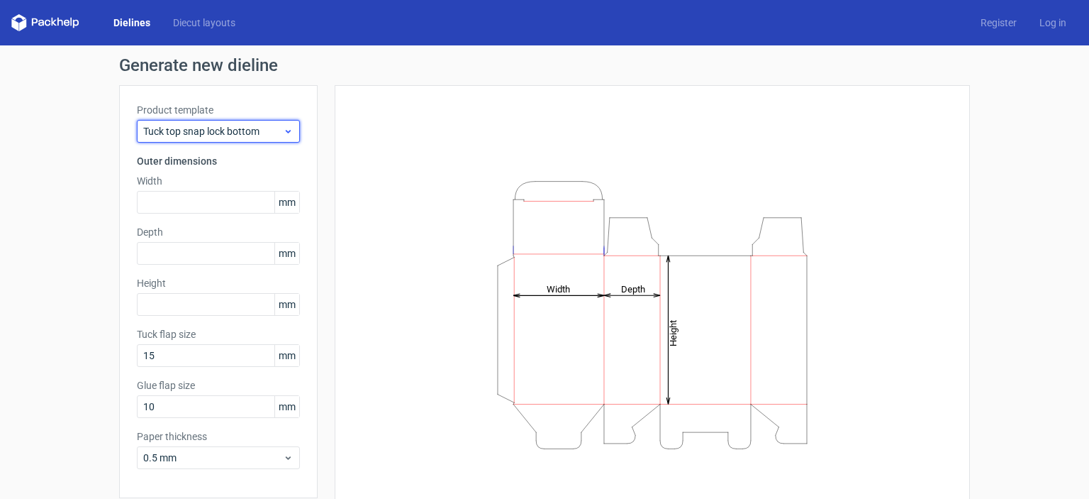
click at [284, 134] on icon at bounding box center [288, 131] width 11 height 11
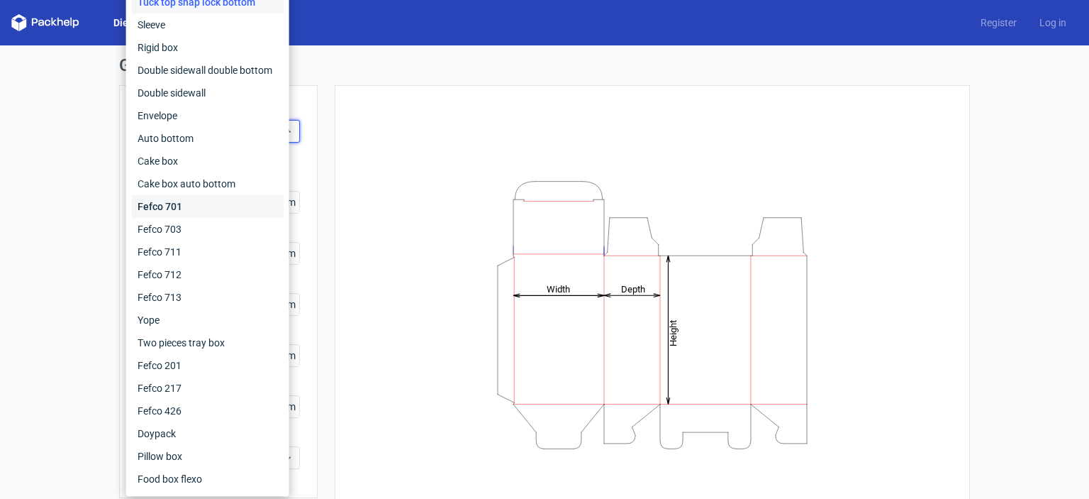
click at [182, 205] on div "Fefco 701" at bounding box center [208, 206] width 152 height 23
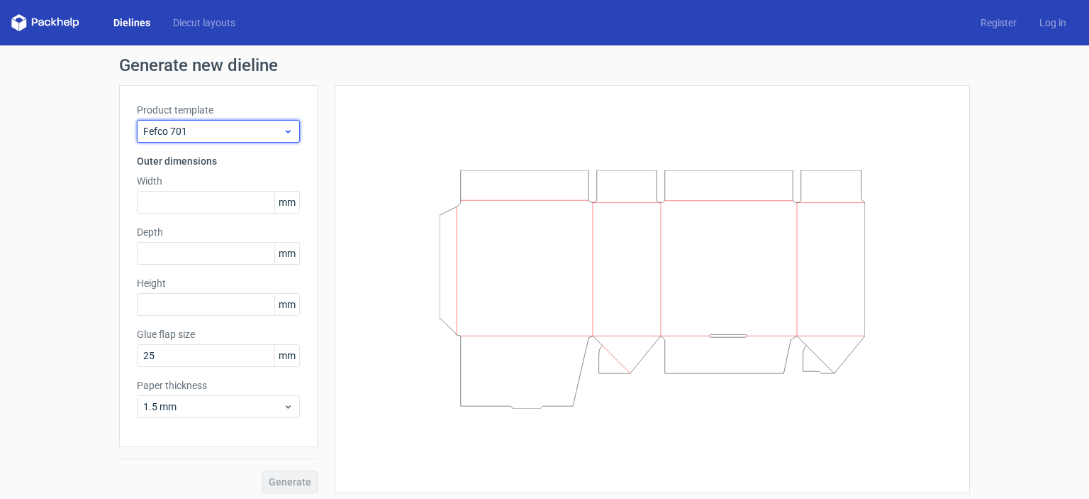
click at [283, 127] on icon at bounding box center [288, 131] width 11 height 11
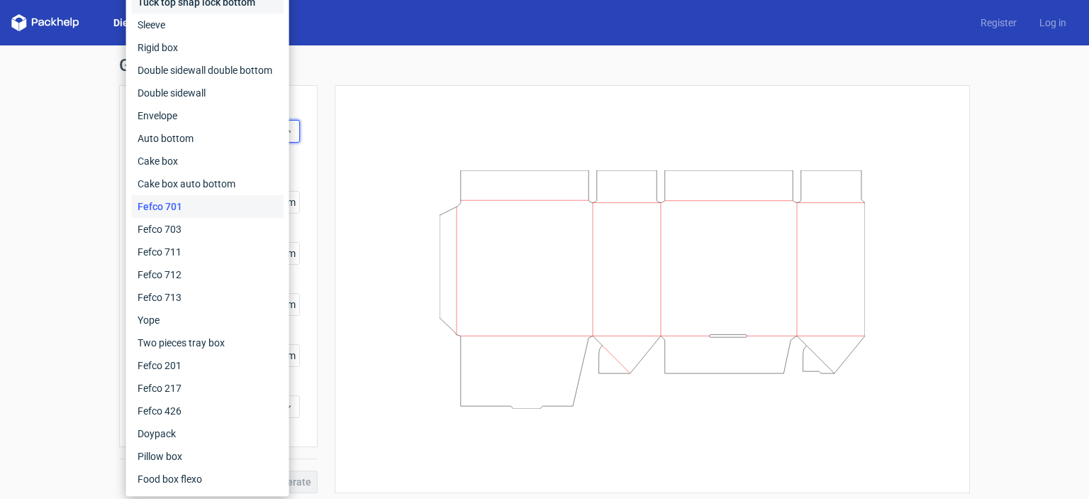
click at [179, 3] on div "Tuck top snap lock bottom" at bounding box center [208, 2] width 152 height 23
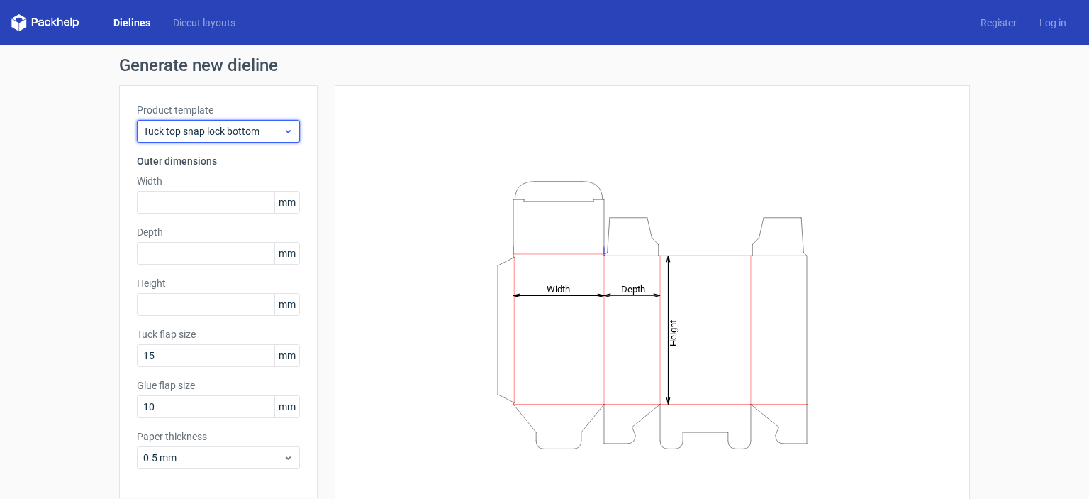
click at [286, 133] on use at bounding box center [288, 132] width 5 height 4
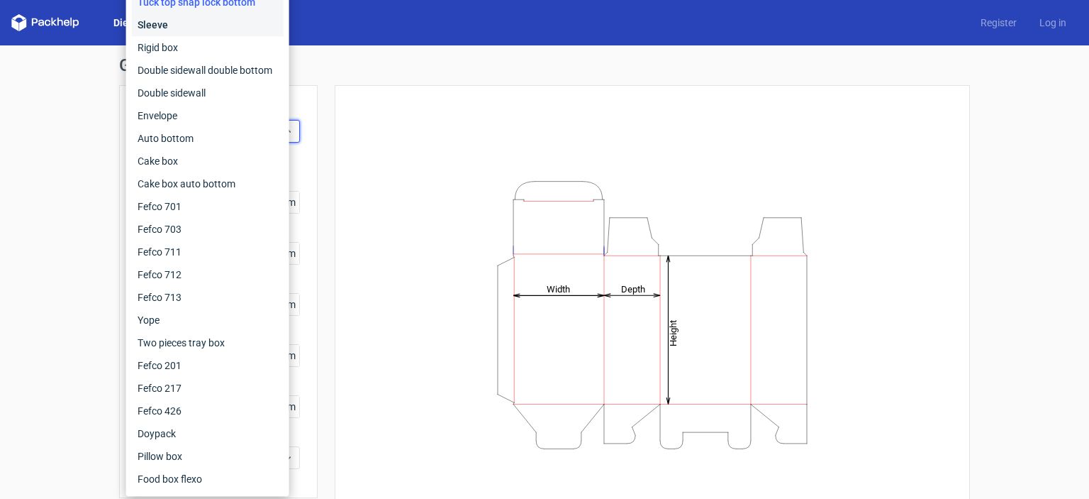
click at [165, 25] on div "Sleeve" at bounding box center [208, 24] width 152 height 23
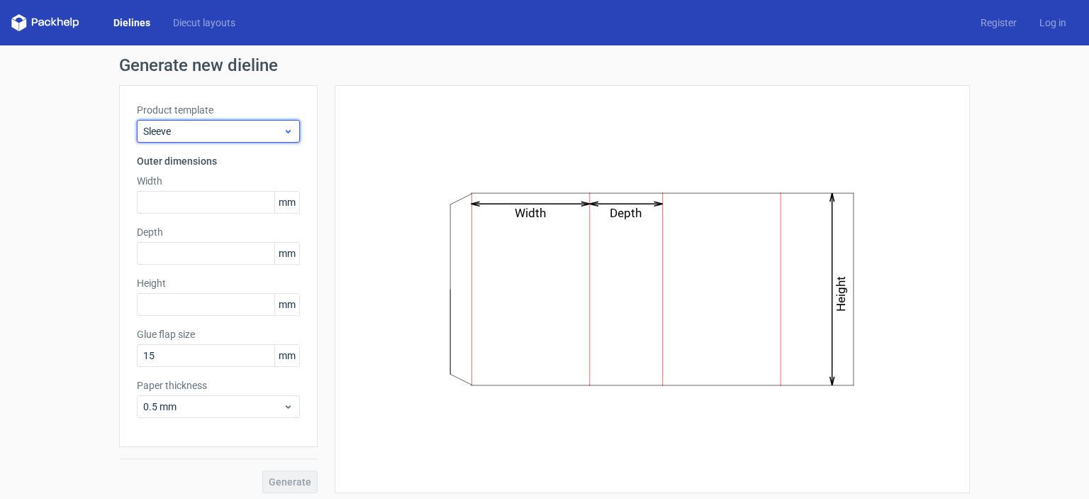
click at [284, 130] on icon at bounding box center [288, 131] width 11 height 11
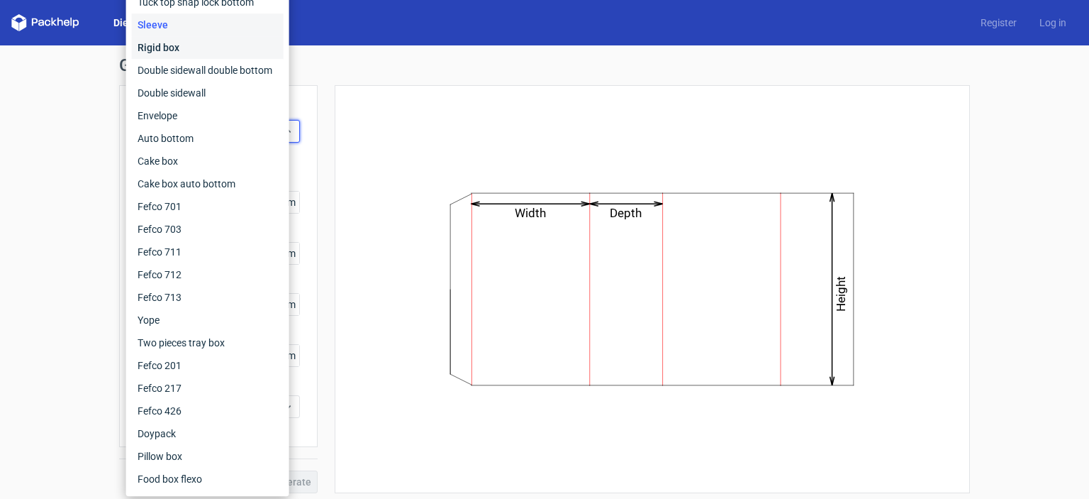
click at [172, 48] on div "Rigid box" at bounding box center [208, 47] width 152 height 23
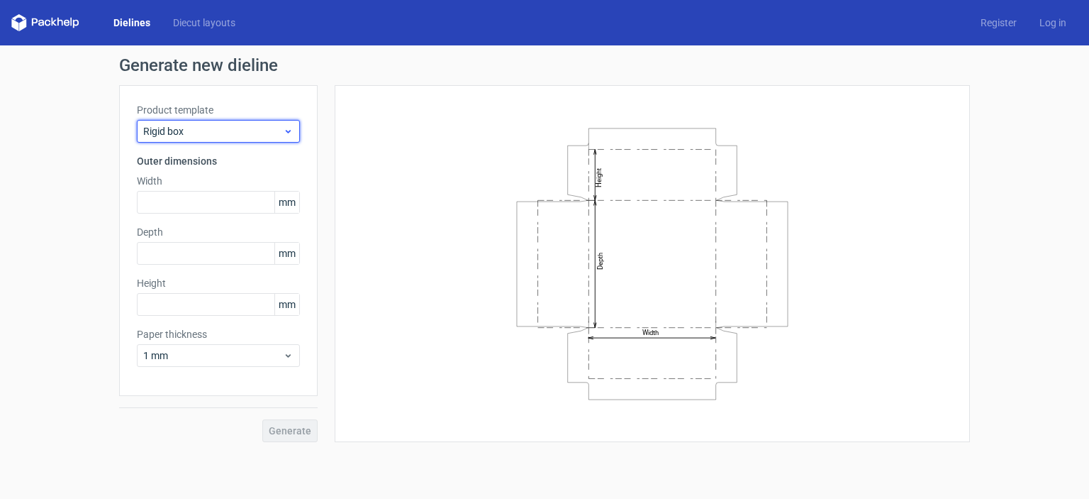
click at [287, 132] on icon at bounding box center [288, 131] width 11 height 11
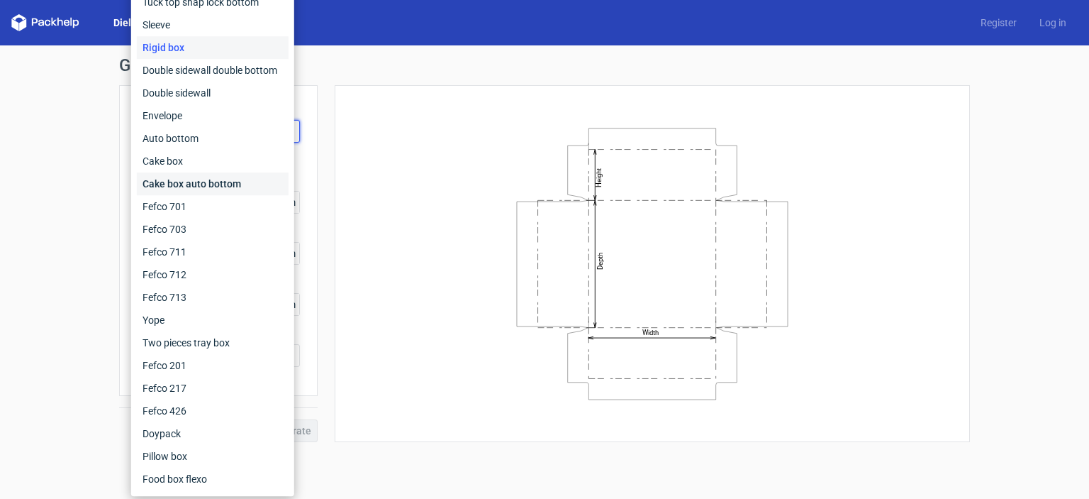
click at [168, 182] on div "Cake box auto bottom" at bounding box center [213, 183] width 152 height 23
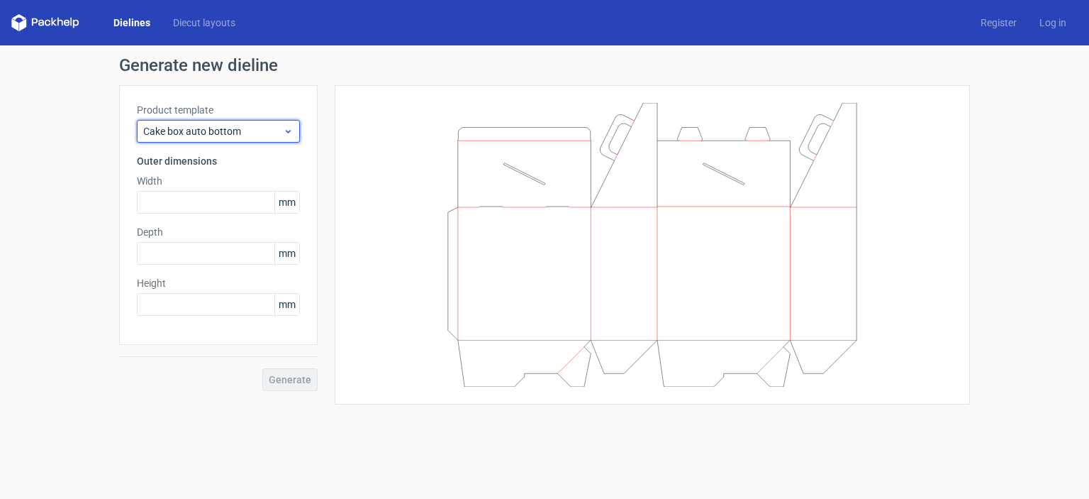
click at [284, 126] on icon at bounding box center [288, 131] width 11 height 11
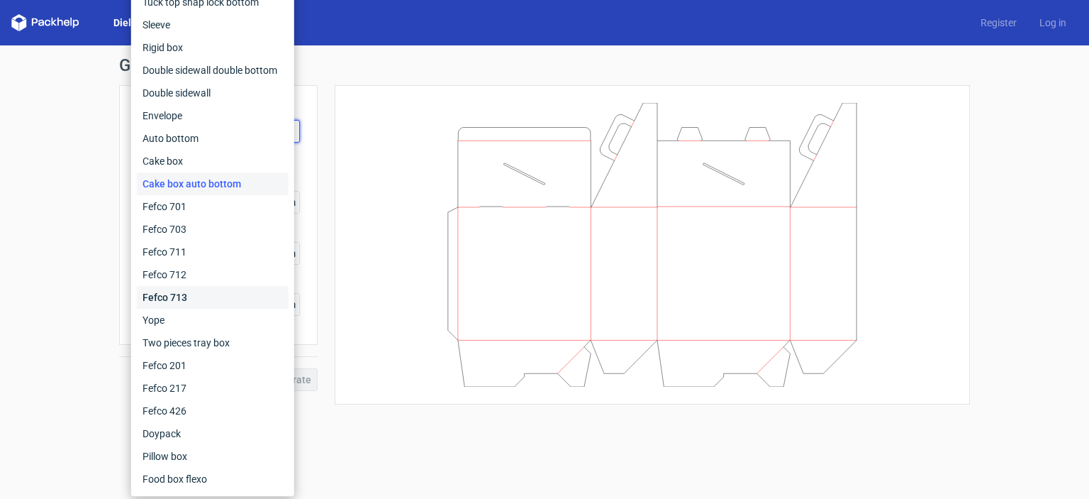
click at [177, 298] on div "Fefco 713" at bounding box center [213, 297] width 152 height 23
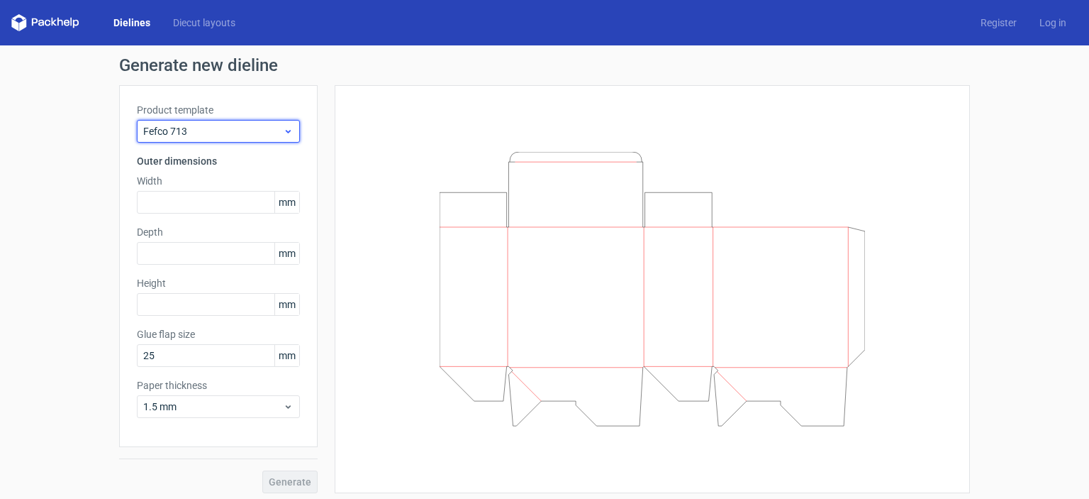
click at [283, 129] on icon at bounding box center [288, 131] width 11 height 11
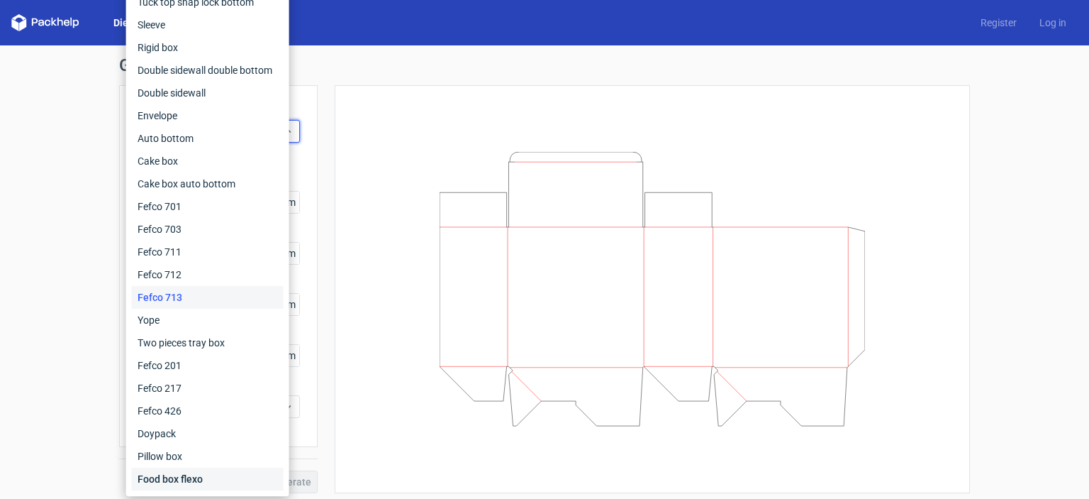
click at [168, 479] on div "Food box flexo" at bounding box center [208, 478] width 152 height 23
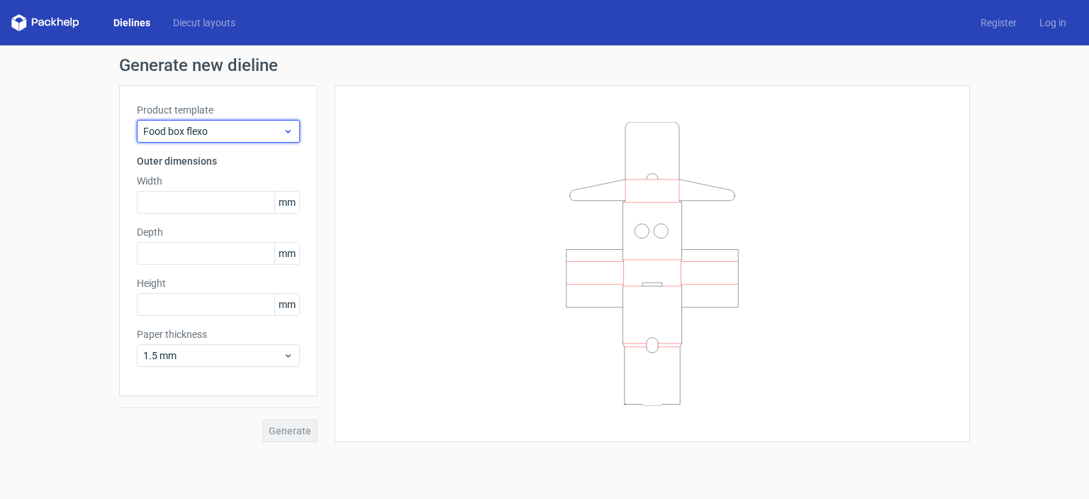
click at [289, 129] on icon at bounding box center [288, 131] width 11 height 11
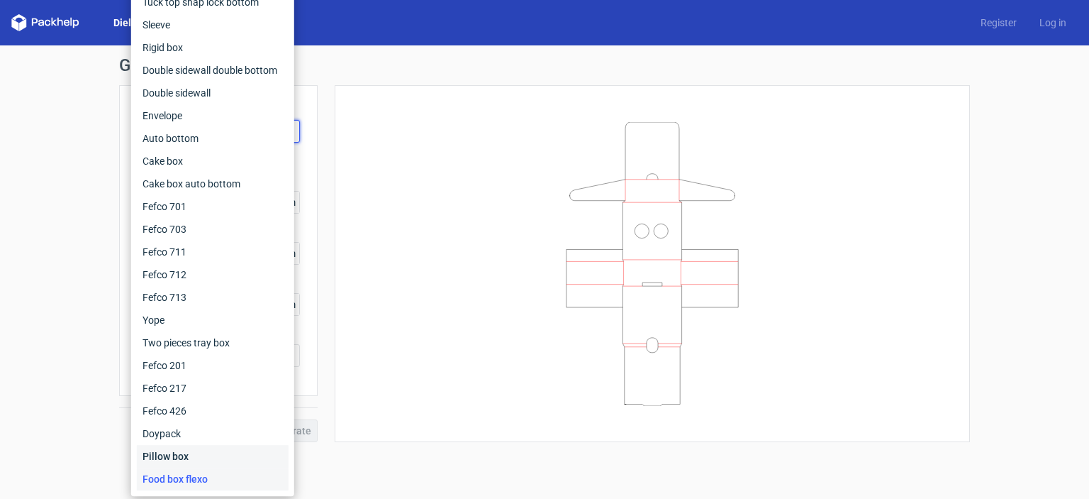
click at [172, 458] on div "Pillow box" at bounding box center [213, 456] width 152 height 23
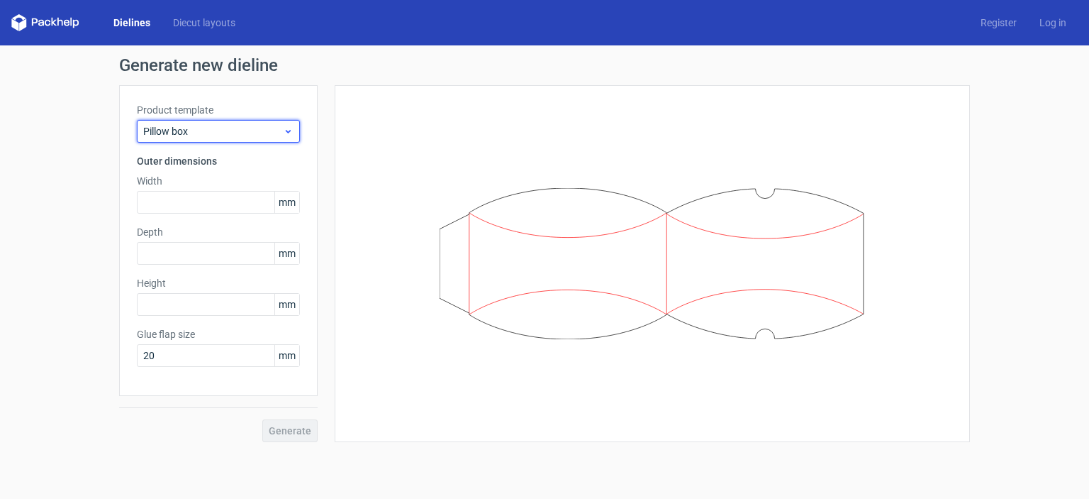
click at [283, 132] on icon at bounding box center [288, 131] width 11 height 11
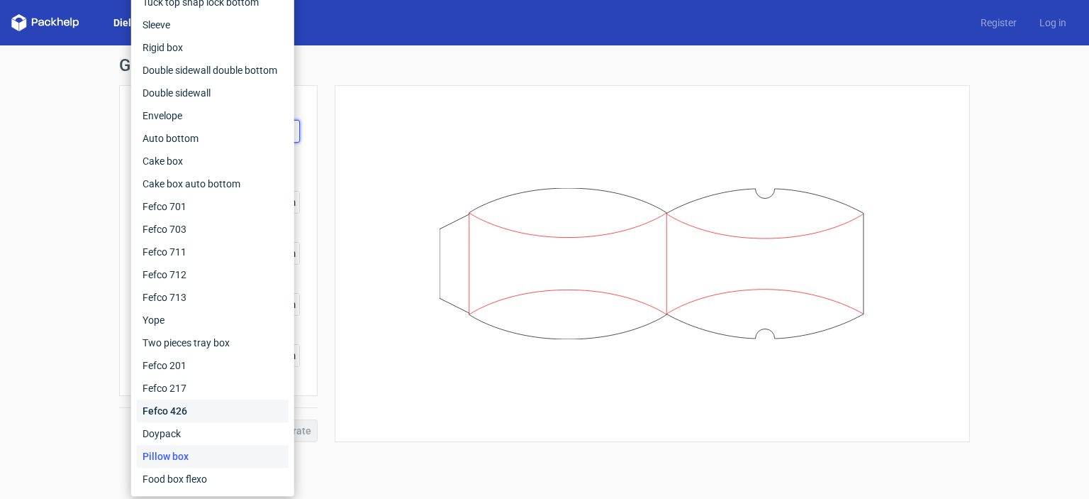
click at [174, 408] on div "Fefco 426" at bounding box center [213, 410] width 152 height 23
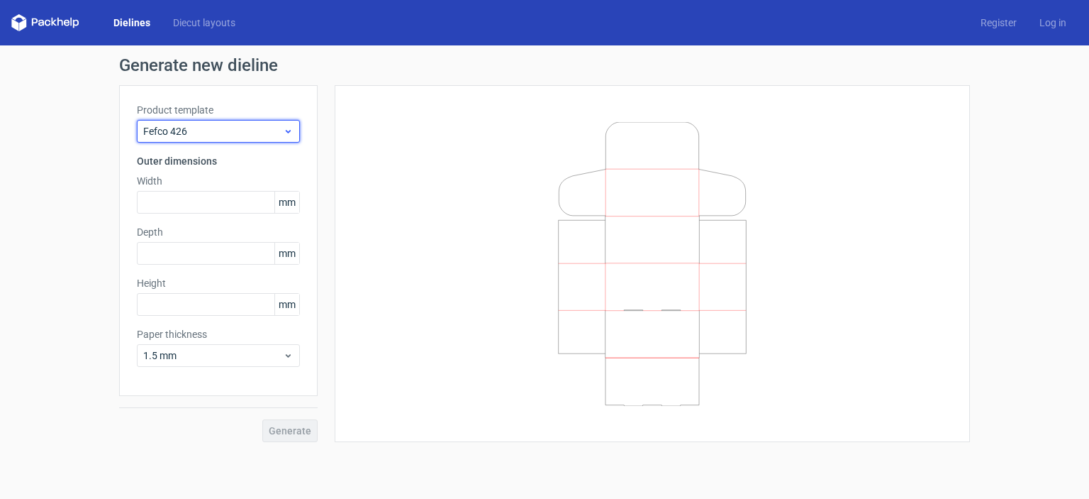
click at [287, 126] on icon at bounding box center [288, 131] width 11 height 11
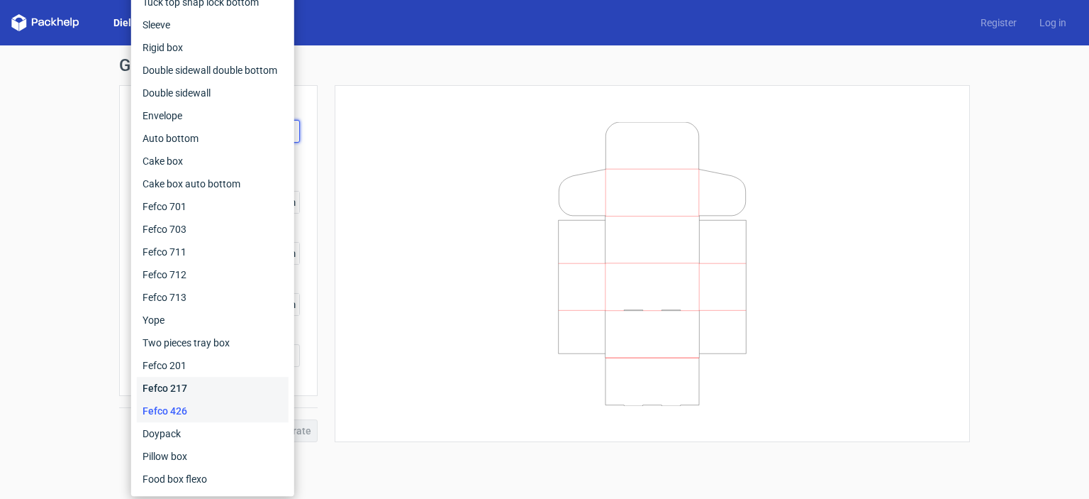
click at [167, 379] on div "Fefco 217" at bounding box center [213, 388] width 152 height 23
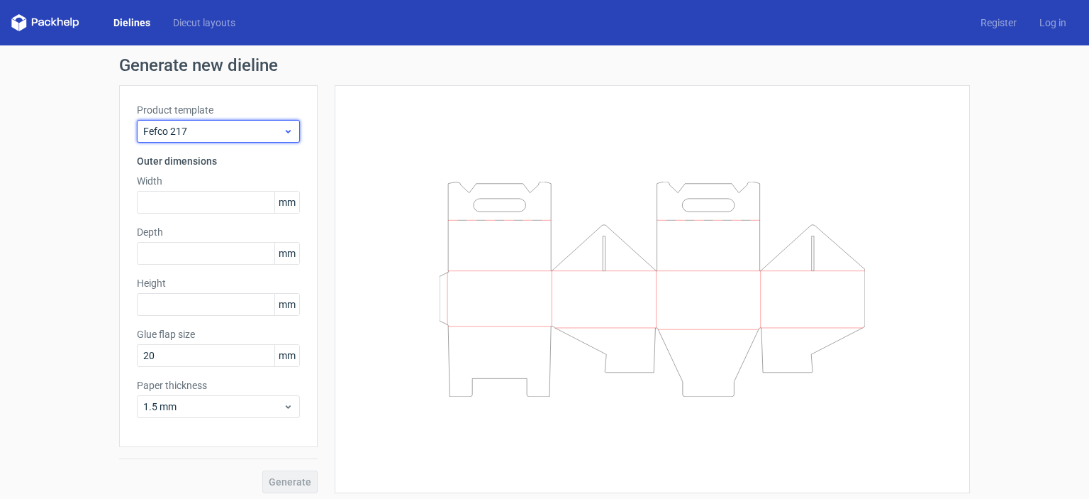
click at [283, 135] on icon at bounding box center [288, 131] width 11 height 11
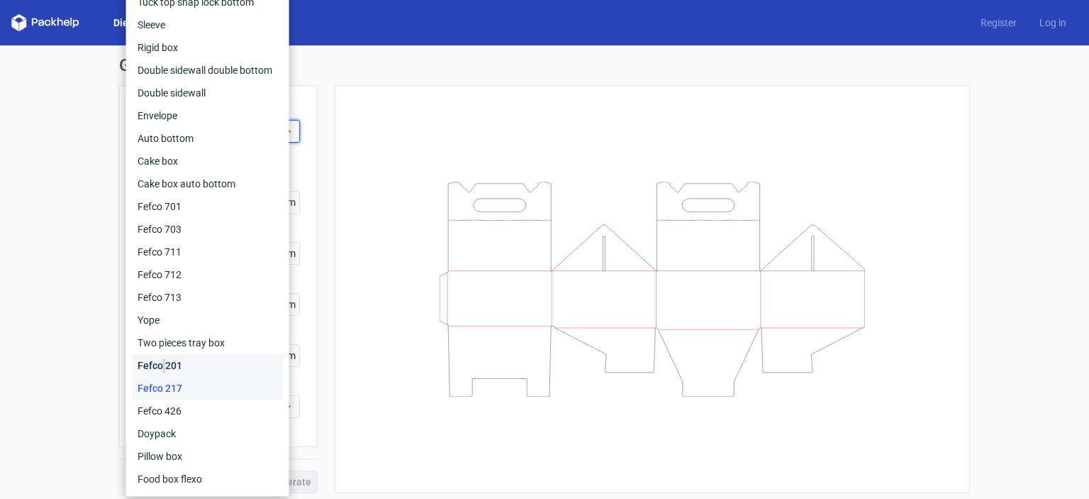
click at [165, 362] on div "Fefco 201" at bounding box center [208, 365] width 152 height 23
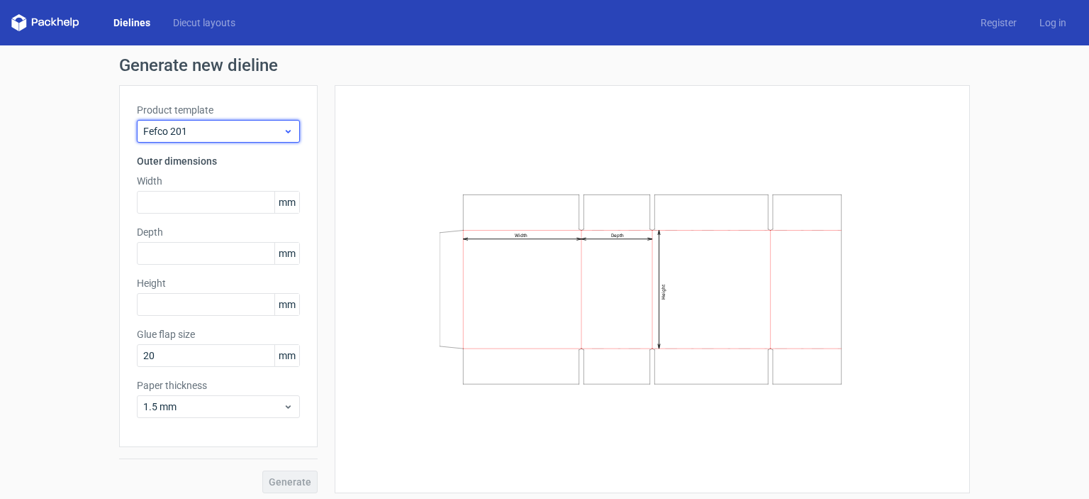
click at [283, 123] on div "Fefco 201" at bounding box center [218, 131] width 163 height 23
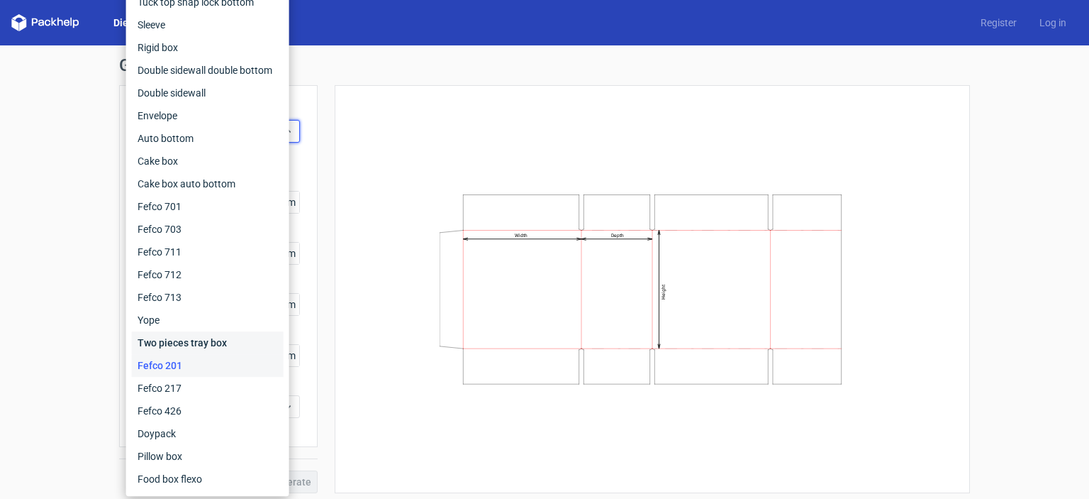
click at [179, 348] on div "Two pieces tray box" at bounding box center [208, 342] width 152 height 23
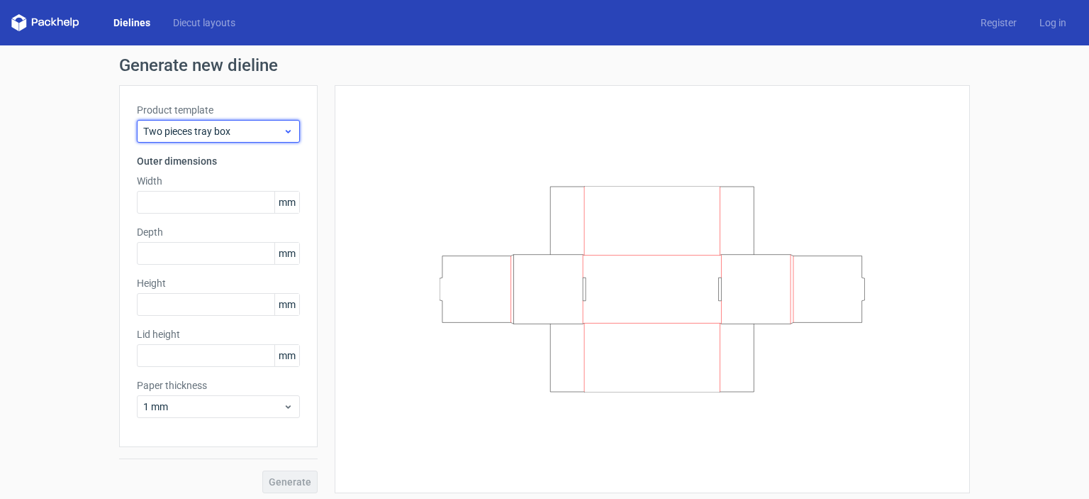
click at [284, 126] on icon at bounding box center [288, 131] width 11 height 11
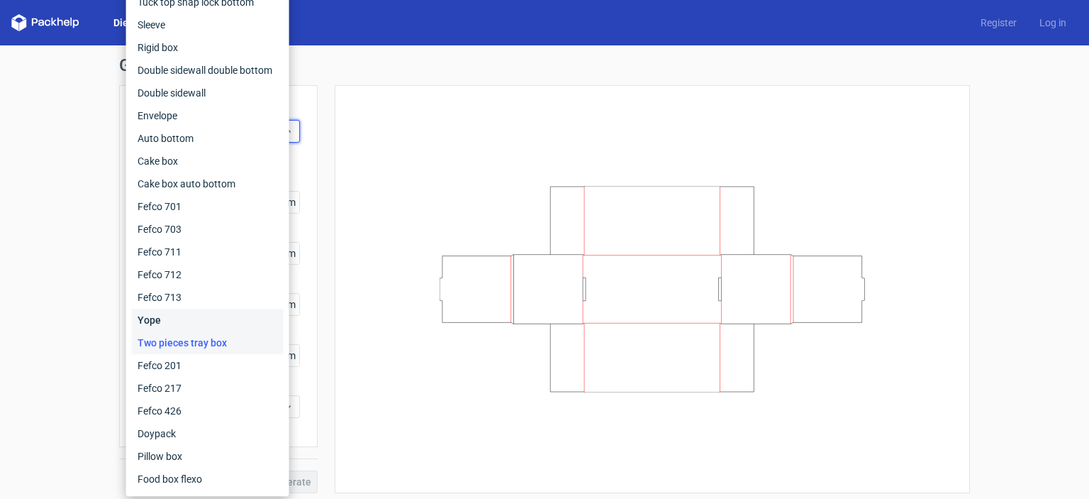
click at [199, 314] on div "Yope" at bounding box center [208, 320] width 152 height 23
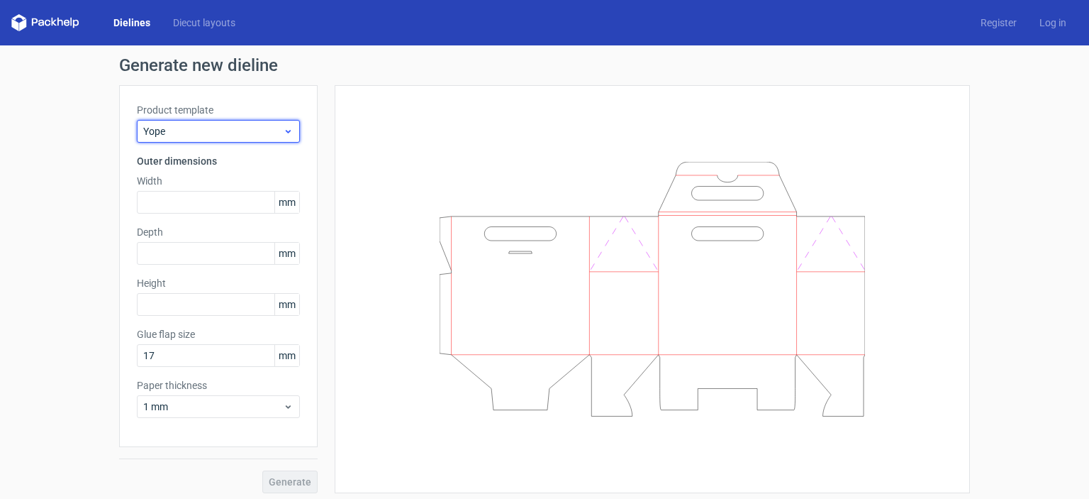
click at [277, 128] on span "Yope" at bounding box center [213, 131] width 140 height 14
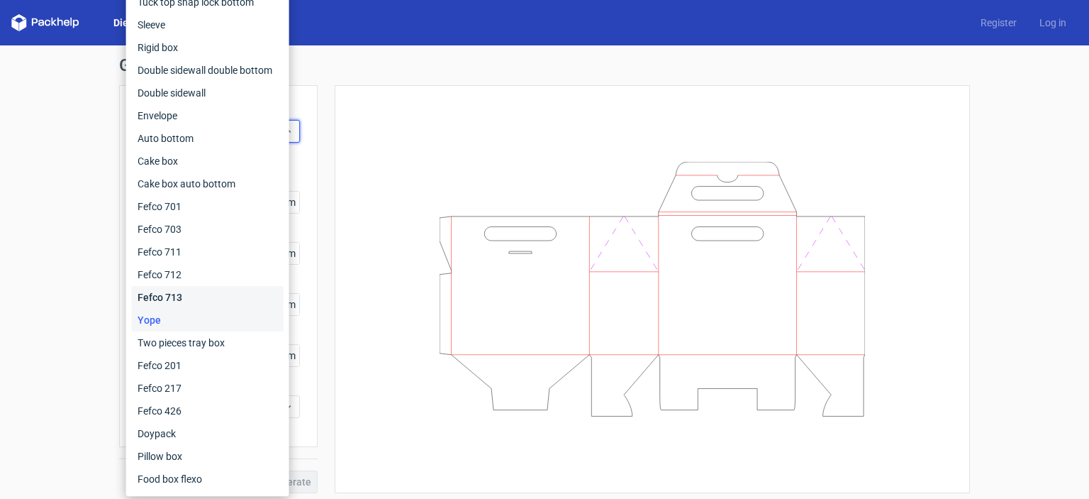
click at [184, 294] on div "Fefco 713" at bounding box center [208, 297] width 152 height 23
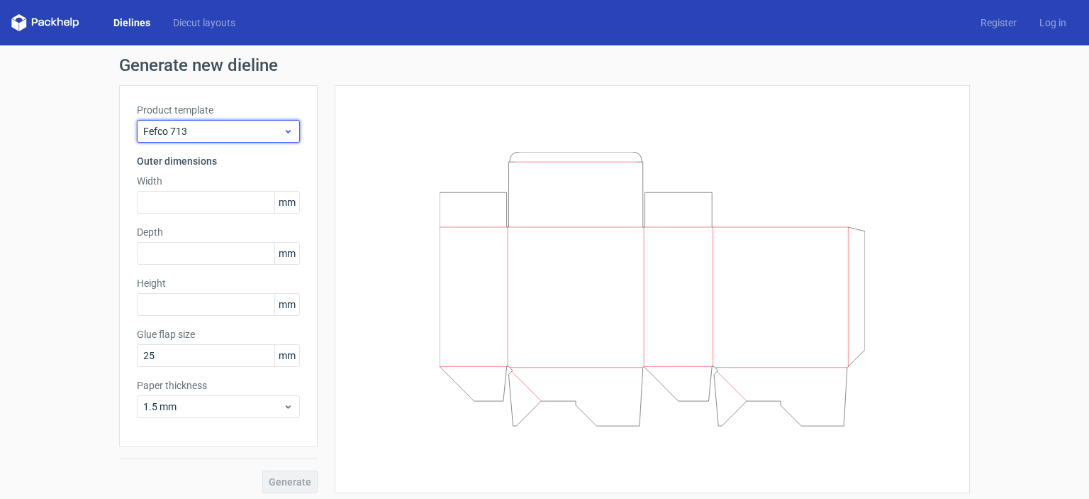
click at [283, 130] on icon at bounding box center [288, 131] width 11 height 11
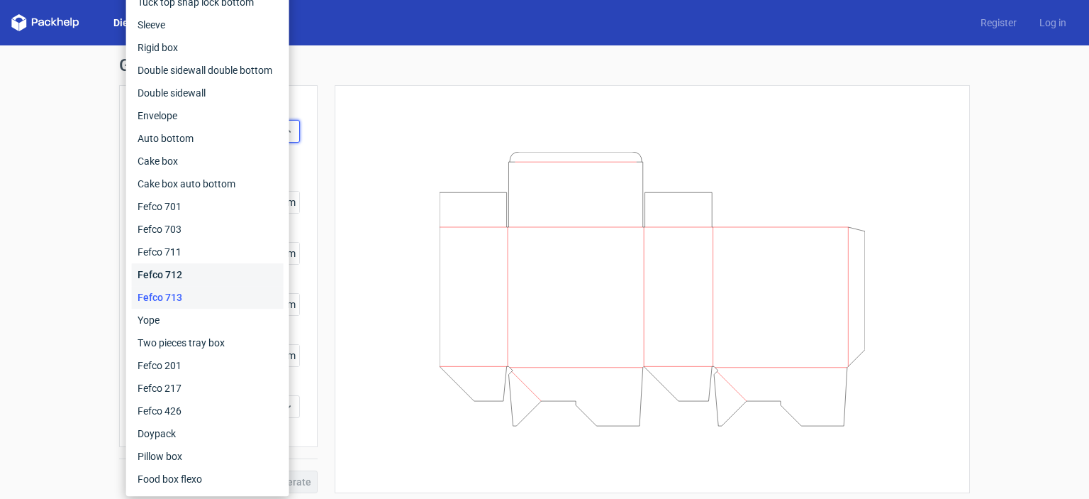
click at [192, 283] on div "Fefco 712" at bounding box center [208, 274] width 152 height 23
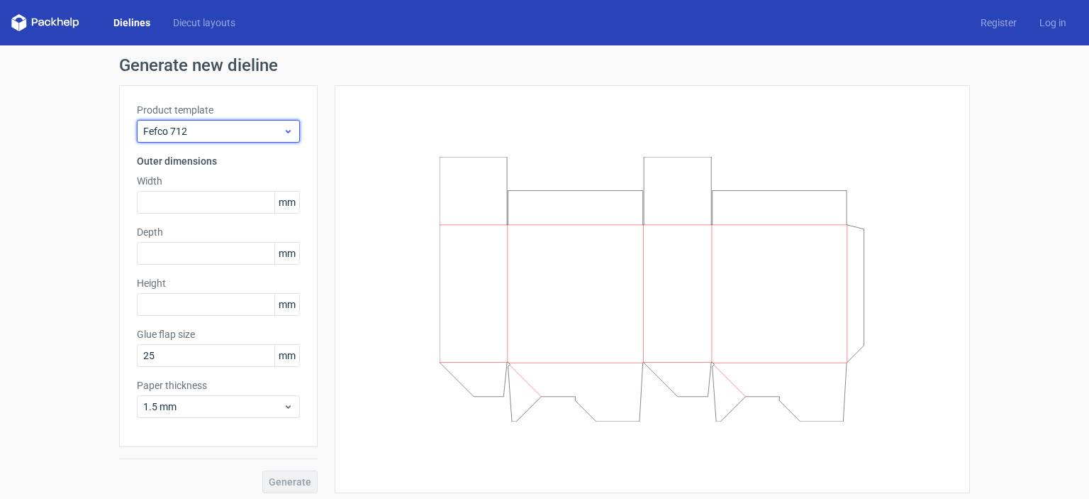
click at [283, 127] on icon at bounding box center [288, 131] width 11 height 11
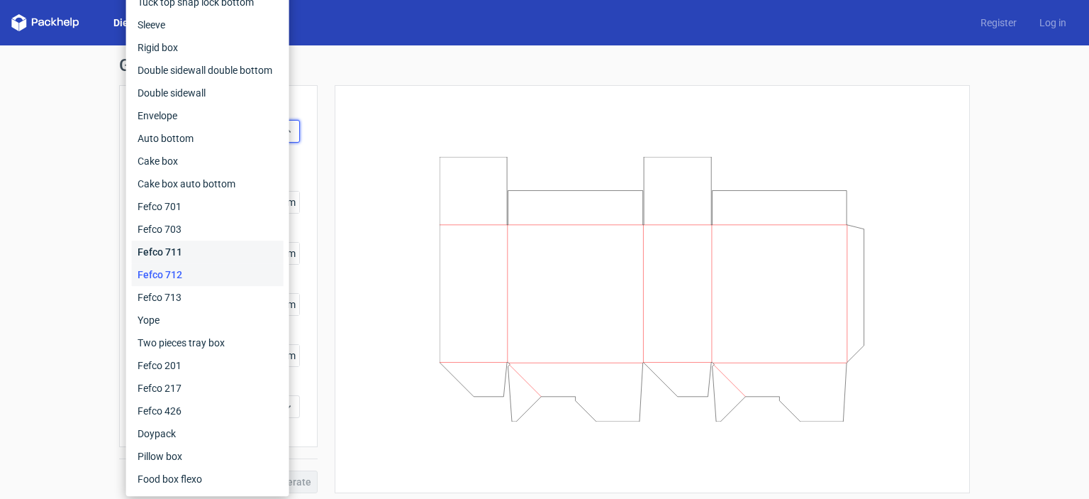
click at [177, 252] on div "Fefco 711" at bounding box center [208, 251] width 152 height 23
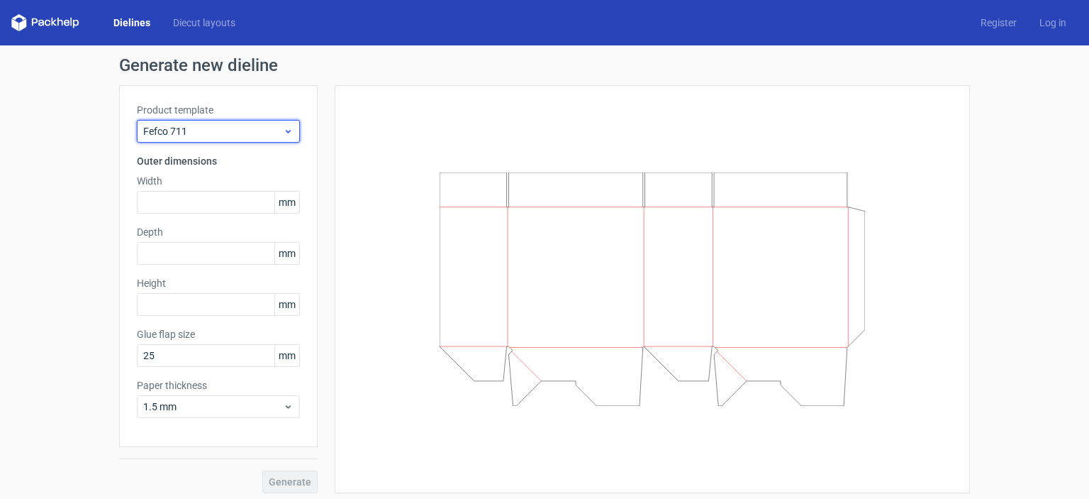
click at [283, 133] on icon at bounding box center [288, 131] width 11 height 11
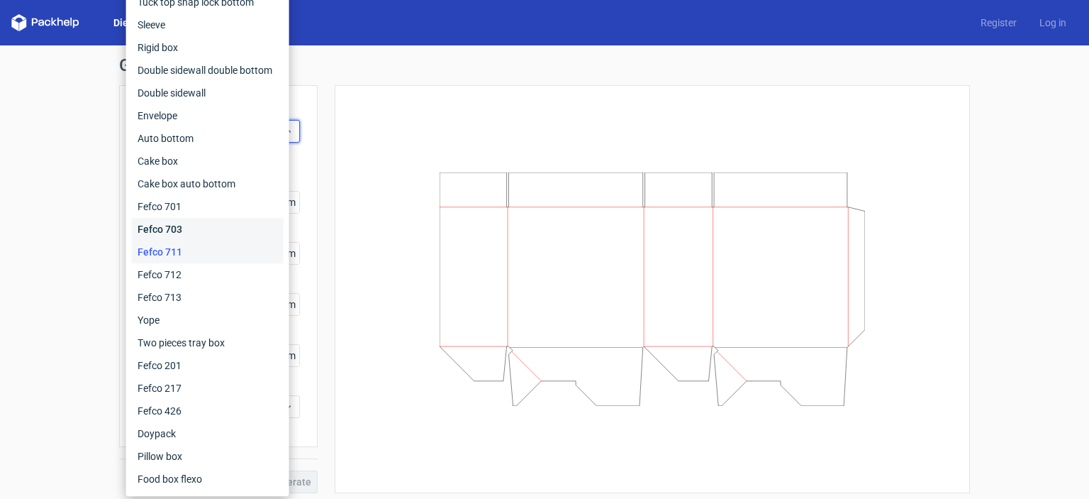
click at [197, 230] on div "Fefco 703" at bounding box center [208, 229] width 152 height 23
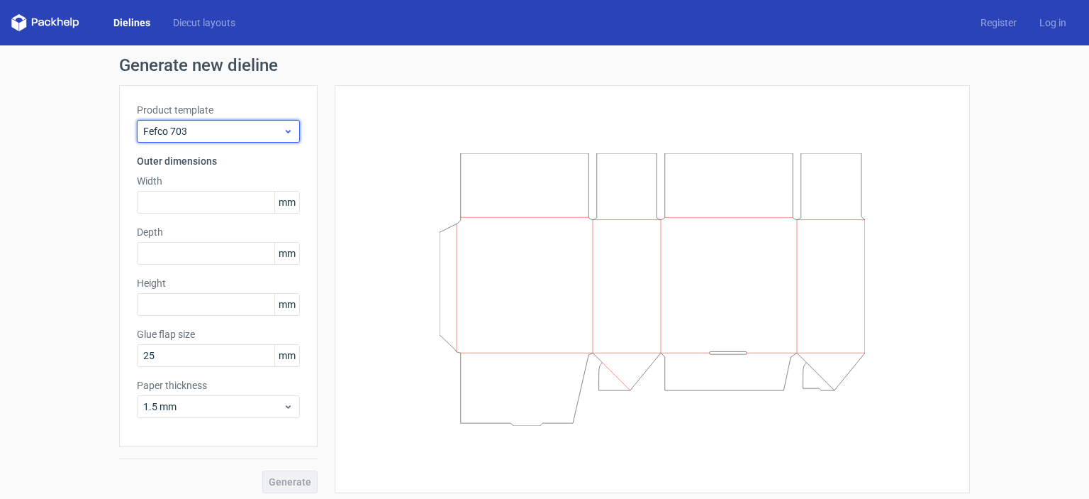
click at [289, 127] on div "Fefco 703" at bounding box center [218, 131] width 163 height 23
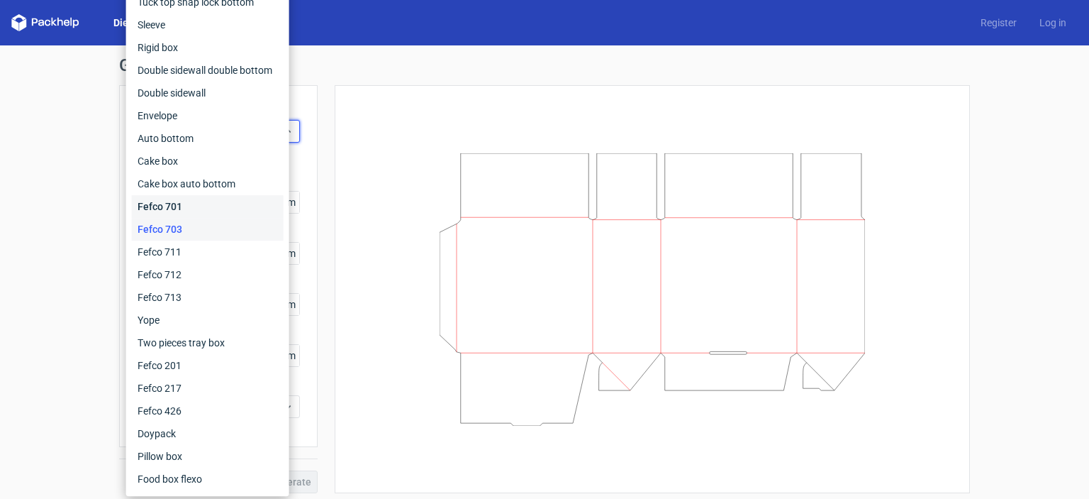
click at [181, 206] on div "Fefco 701" at bounding box center [208, 206] width 152 height 23
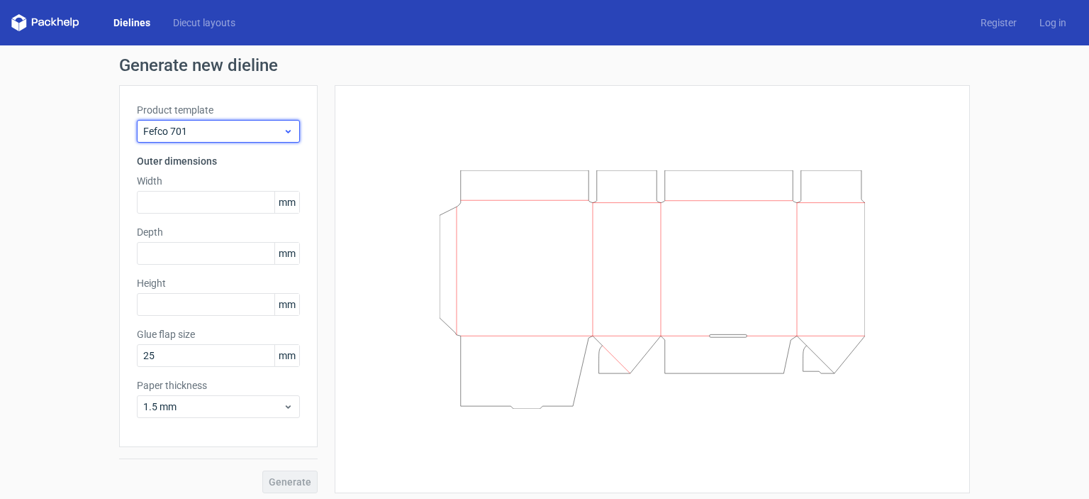
click at [283, 130] on icon at bounding box center [288, 131] width 11 height 11
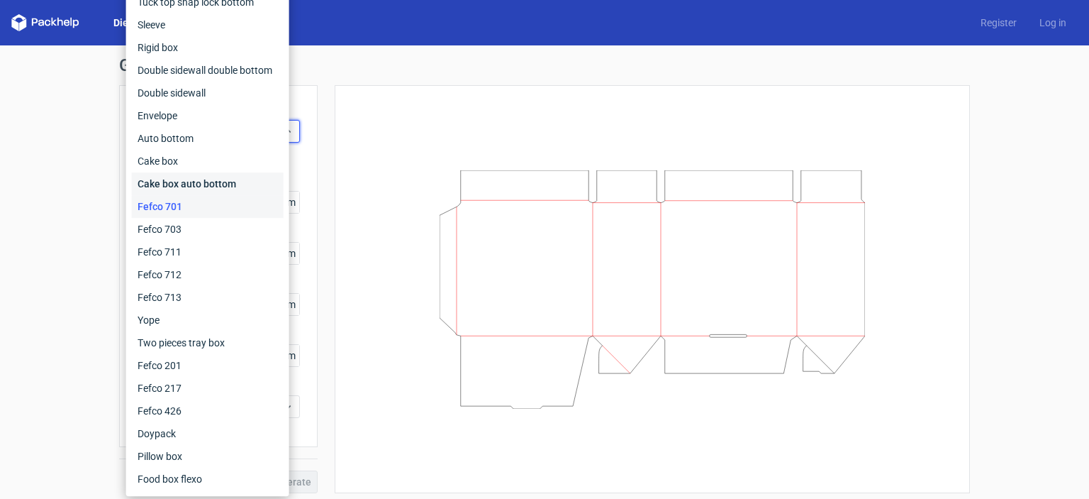
click at [191, 187] on div "Cake box auto bottom" at bounding box center [208, 183] width 152 height 23
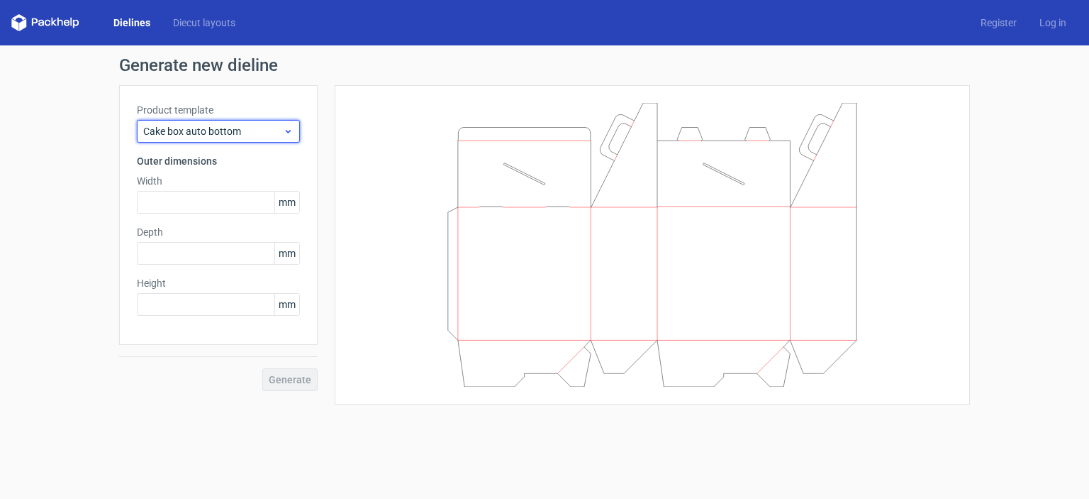
click at [289, 130] on use at bounding box center [288, 132] width 5 height 4
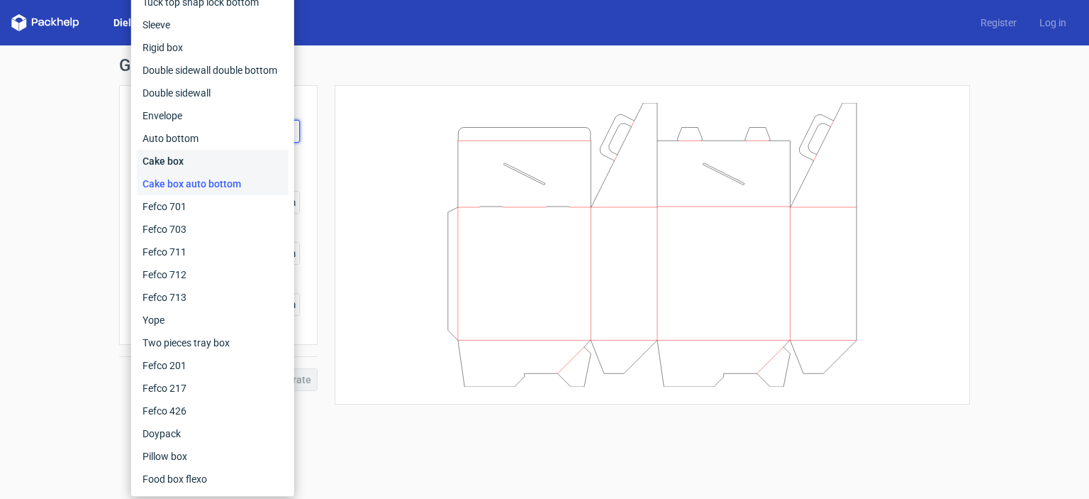
click at [210, 165] on div "Cake box" at bounding box center [213, 161] width 152 height 23
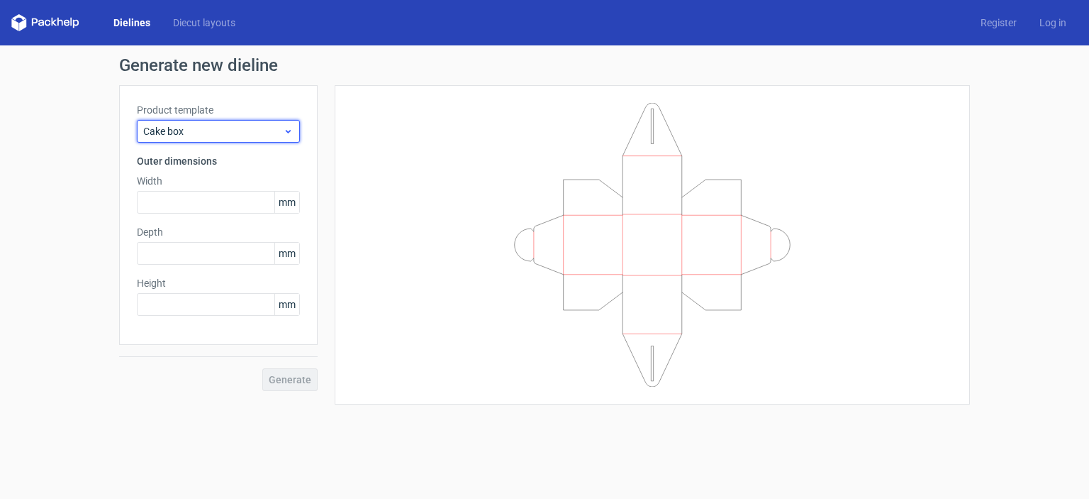
click at [289, 135] on icon at bounding box center [288, 131] width 11 height 11
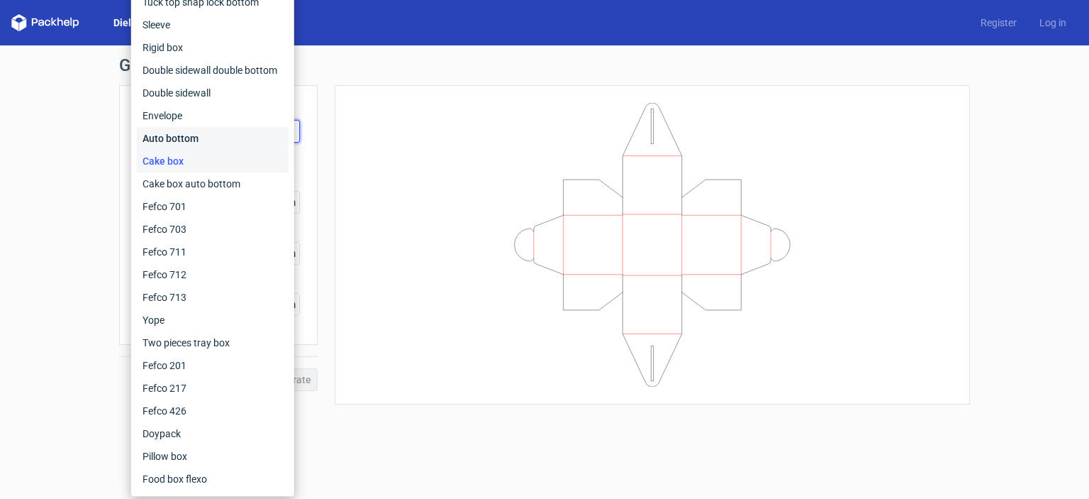
click at [187, 144] on div "Auto bottom" at bounding box center [213, 138] width 152 height 23
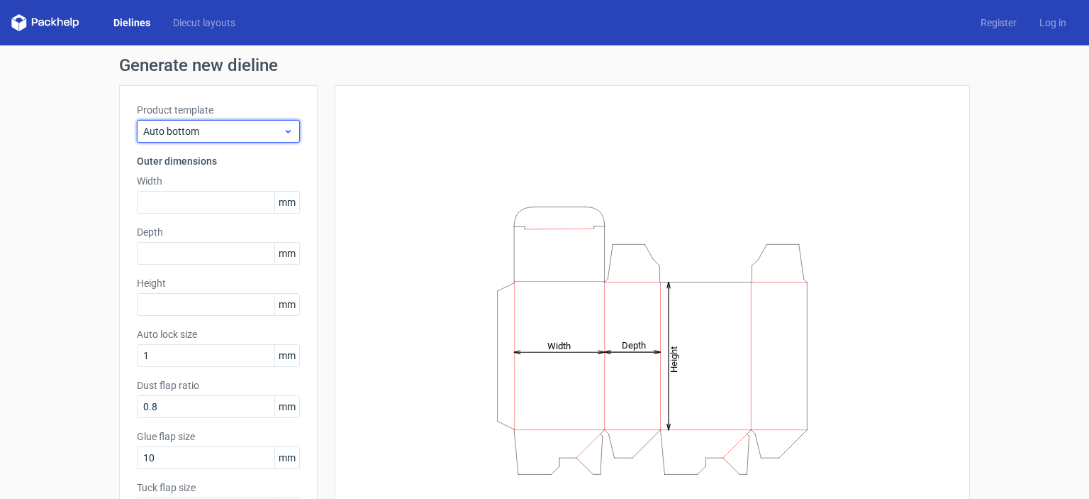
click at [283, 127] on icon at bounding box center [288, 131] width 11 height 11
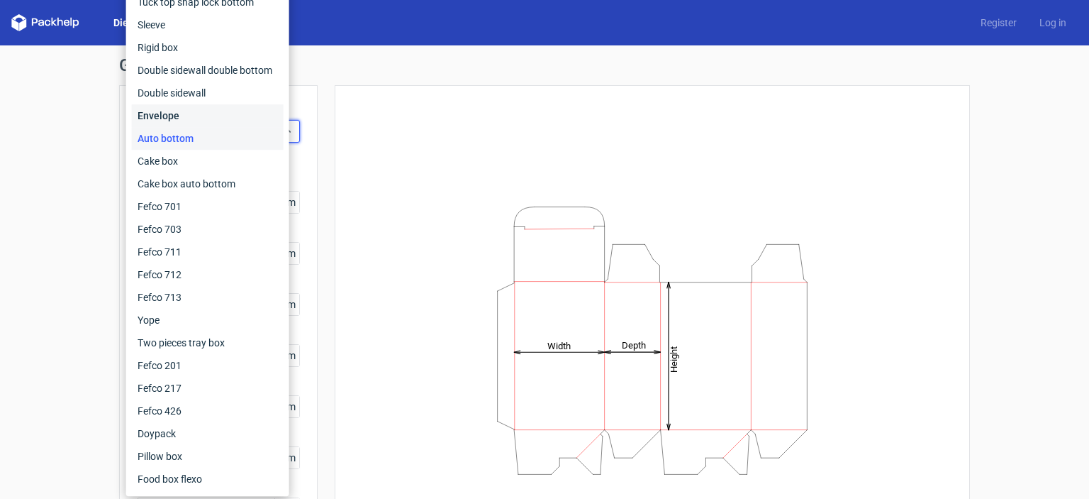
click at [187, 122] on div "Envelope" at bounding box center [208, 115] width 152 height 23
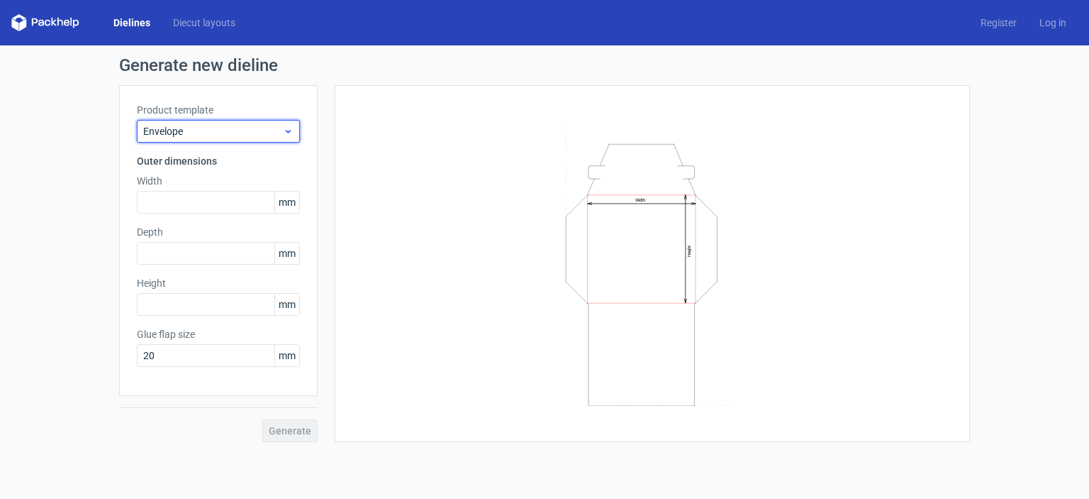
click at [289, 130] on use at bounding box center [288, 132] width 5 height 4
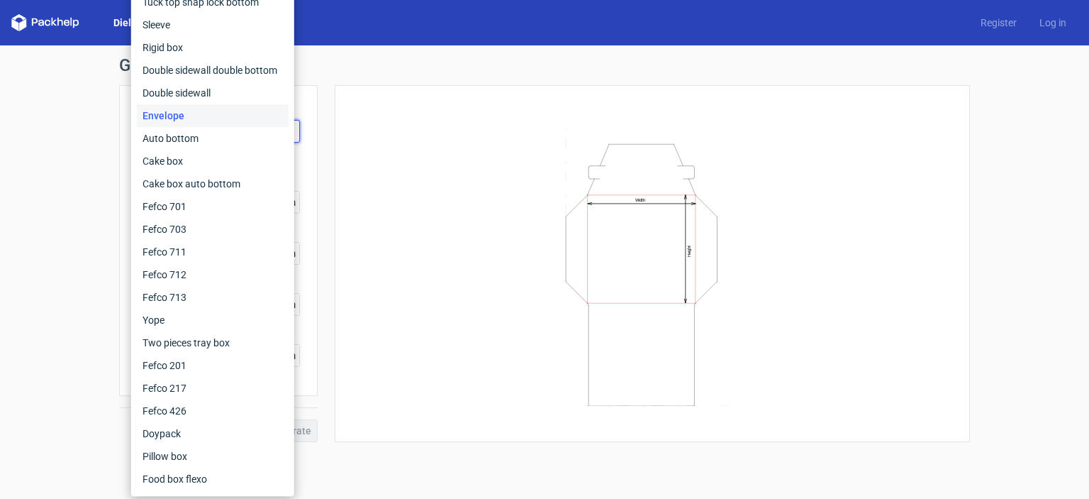
click at [184, 121] on div "Envelope" at bounding box center [213, 115] width 152 height 23
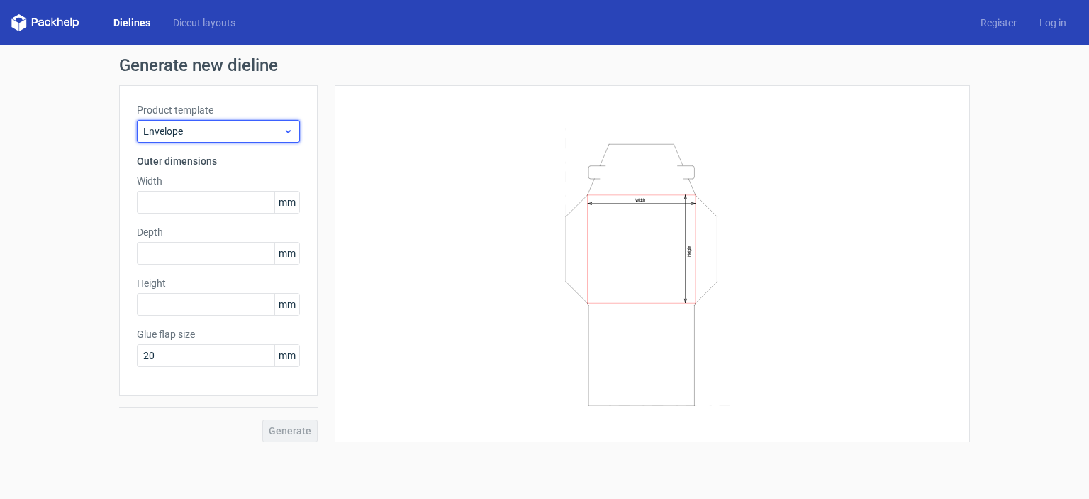
click at [288, 130] on icon at bounding box center [288, 131] width 11 height 11
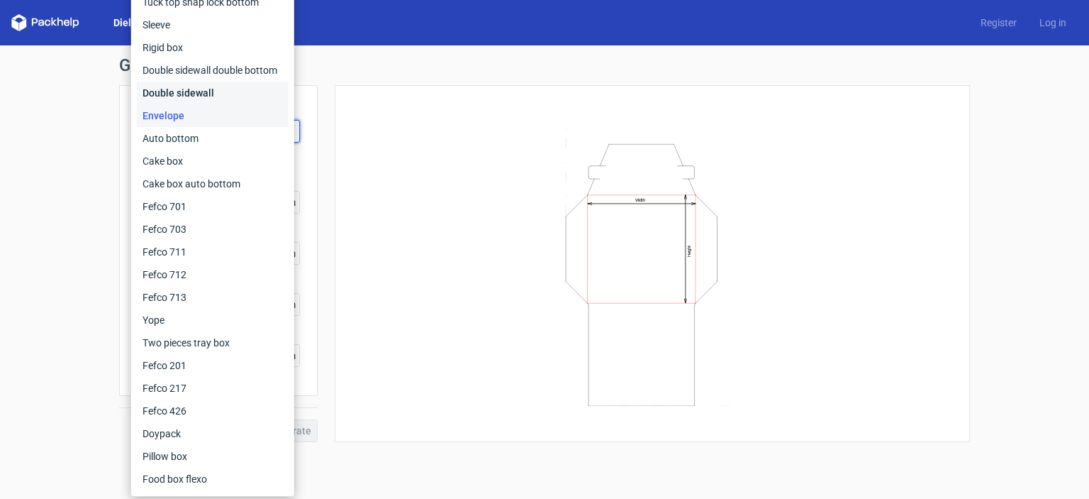
click at [221, 99] on div "Double sidewall" at bounding box center [213, 93] width 152 height 23
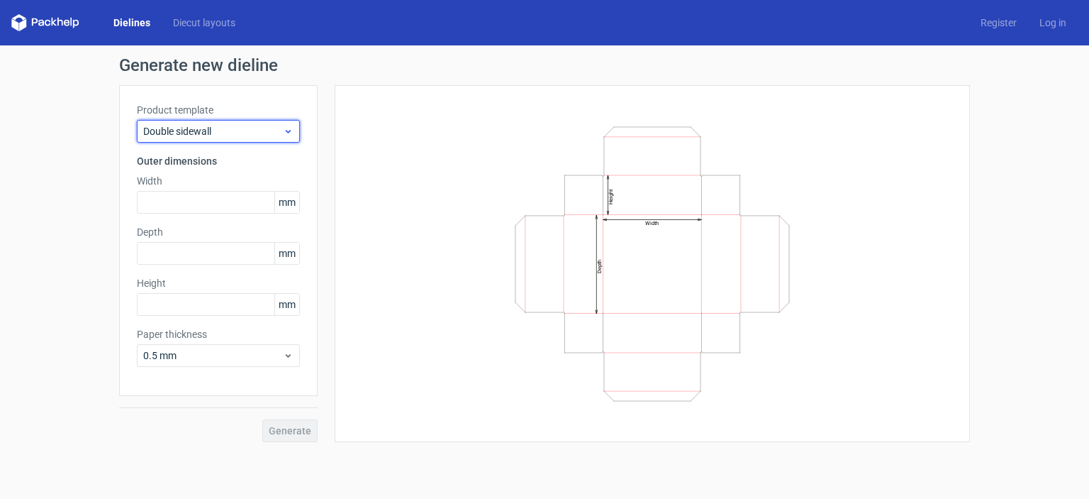
click at [291, 133] on icon at bounding box center [288, 131] width 11 height 11
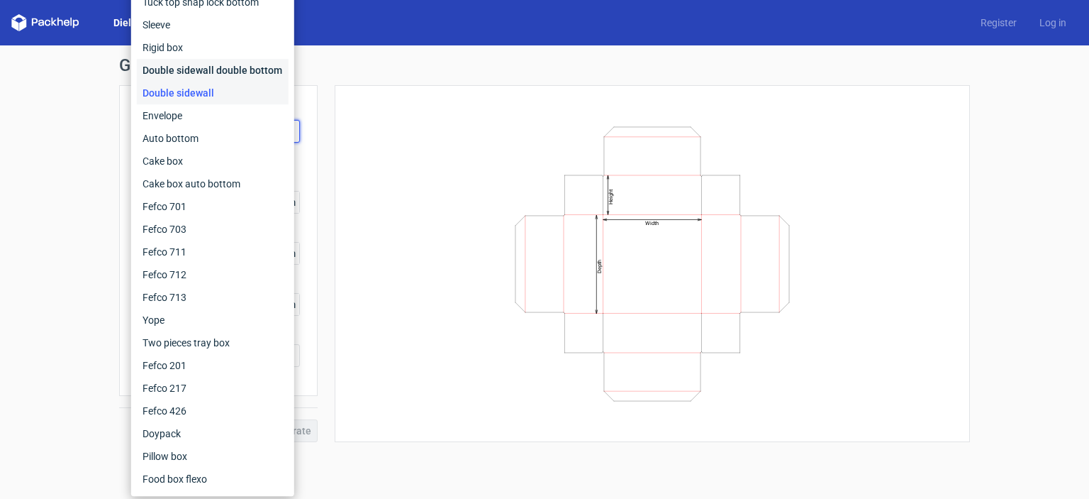
click at [204, 79] on div "Double sidewall double bottom" at bounding box center [213, 70] width 152 height 23
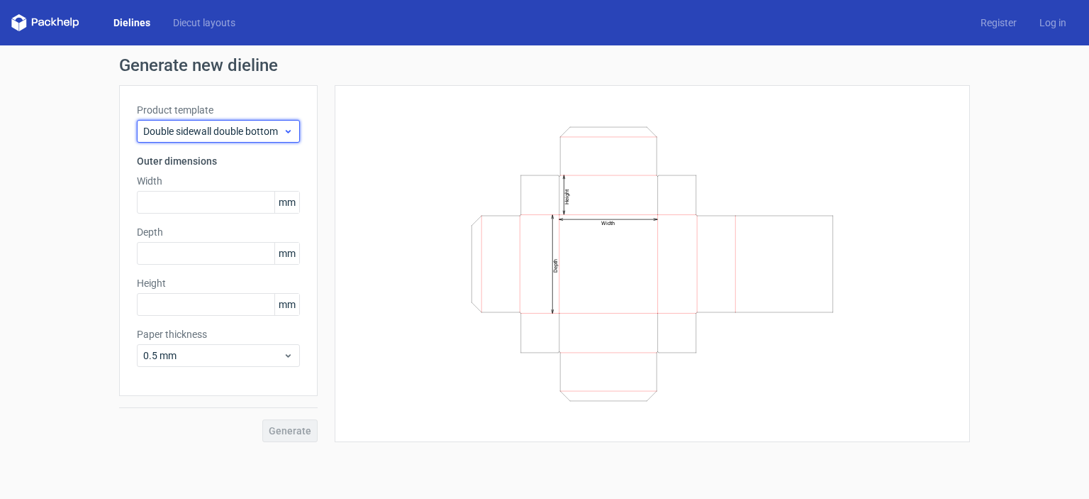
click at [287, 126] on icon at bounding box center [288, 131] width 11 height 11
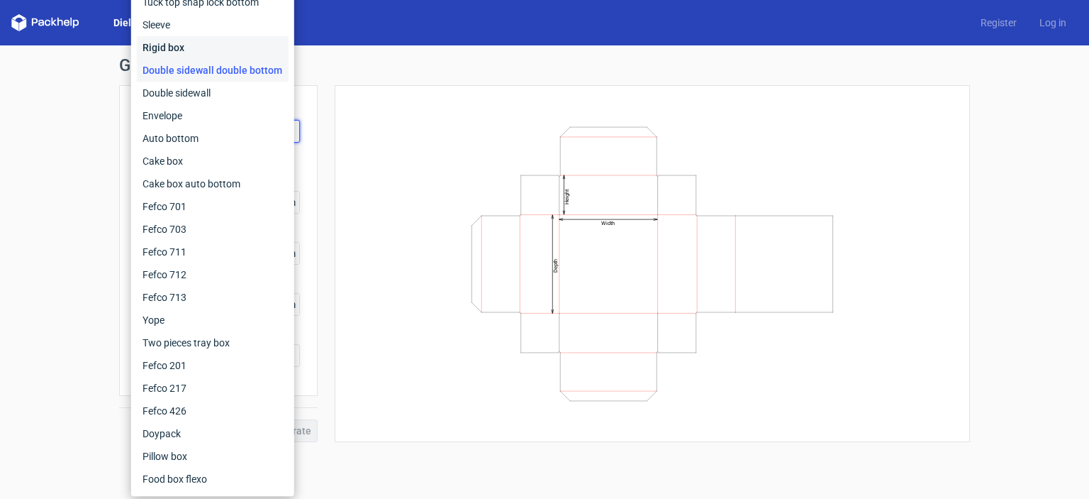
click at [229, 55] on div "Rigid box" at bounding box center [213, 47] width 152 height 23
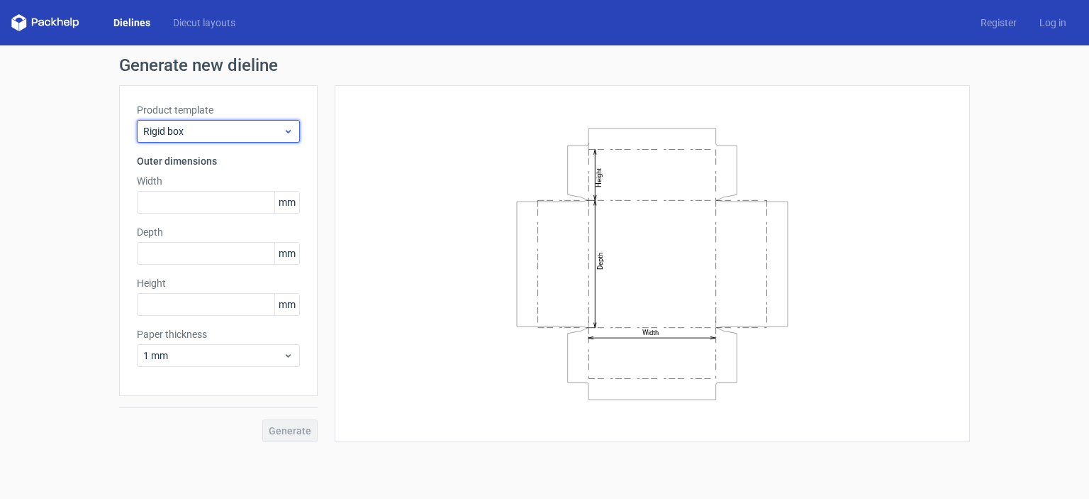
click at [284, 121] on div "Rigid box" at bounding box center [218, 131] width 163 height 23
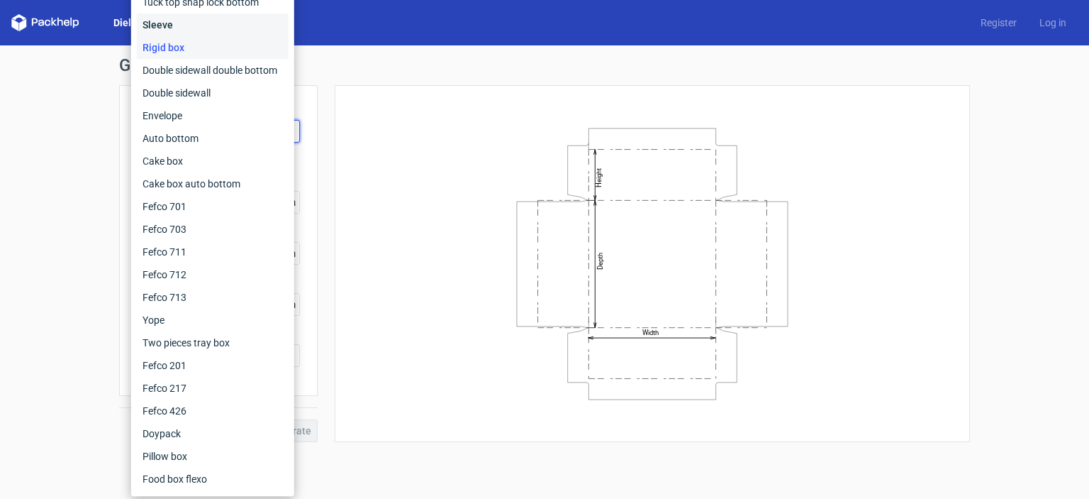
click at [191, 33] on div "Sleeve" at bounding box center [213, 24] width 152 height 23
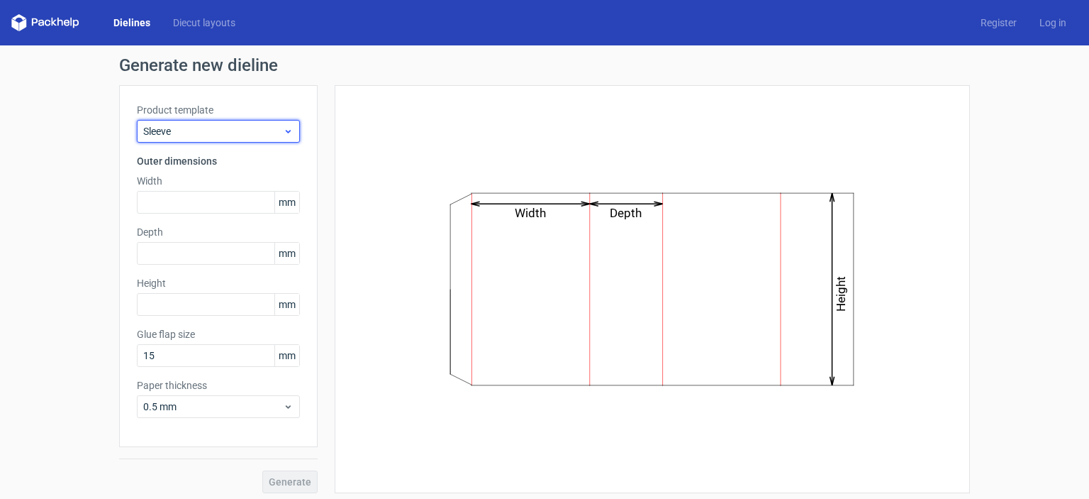
click at [286, 130] on use at bounding box center [288, 132] width 5 height 4
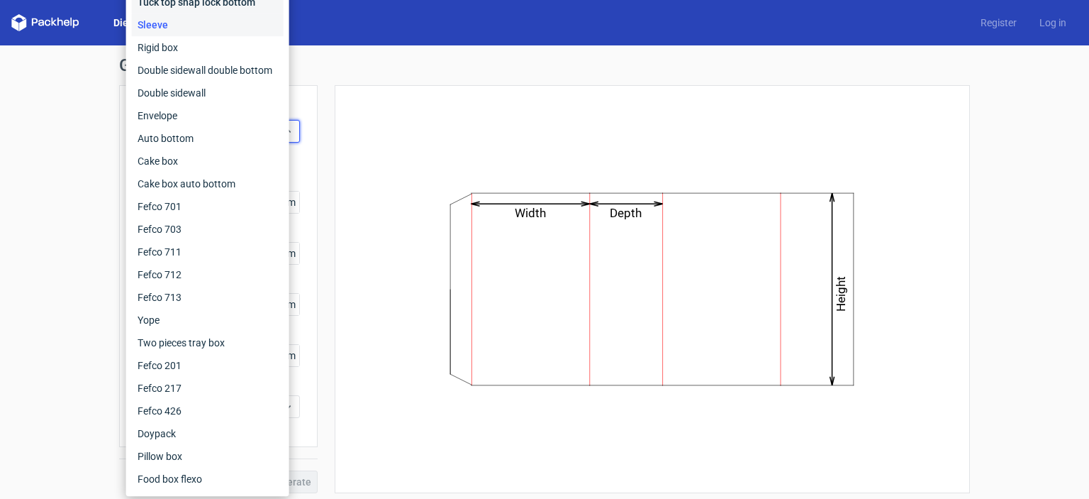
click at [203, 2] on div "Tuck top snap lock bottom" at bounding box center [208, 2] width 152 height 23
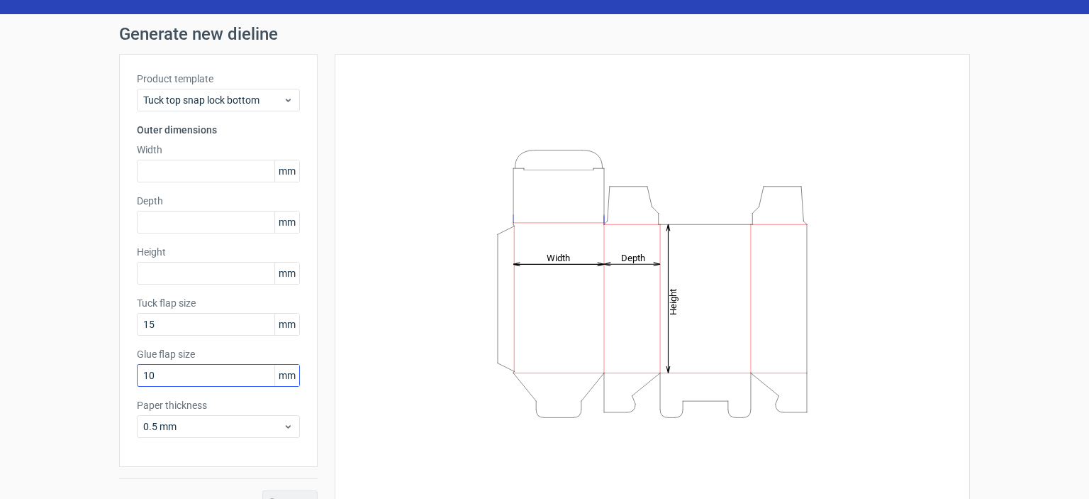
scroll to position [56, 0]
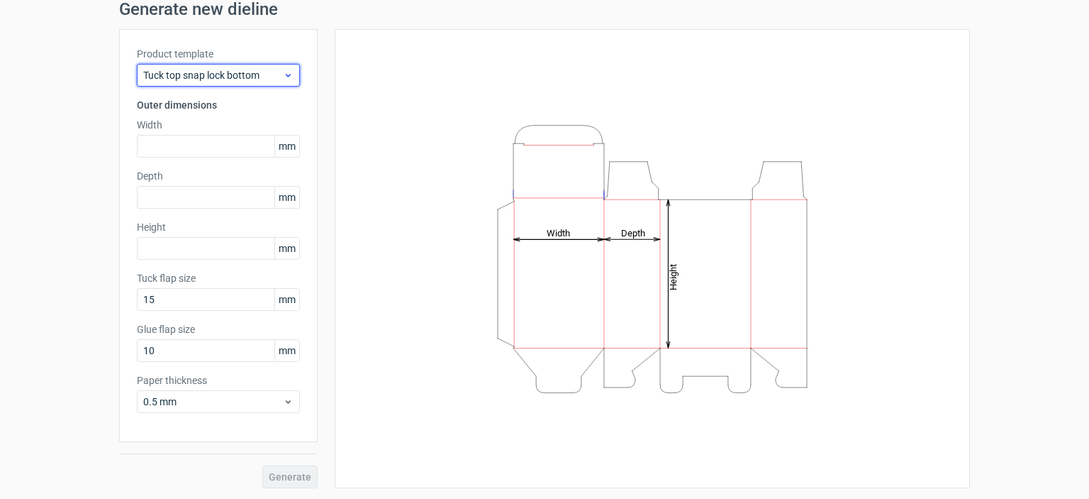
click at [268, 72] on span "Tuck top snap lock bottom" at bounding box center [213, 75] width 140 height 14
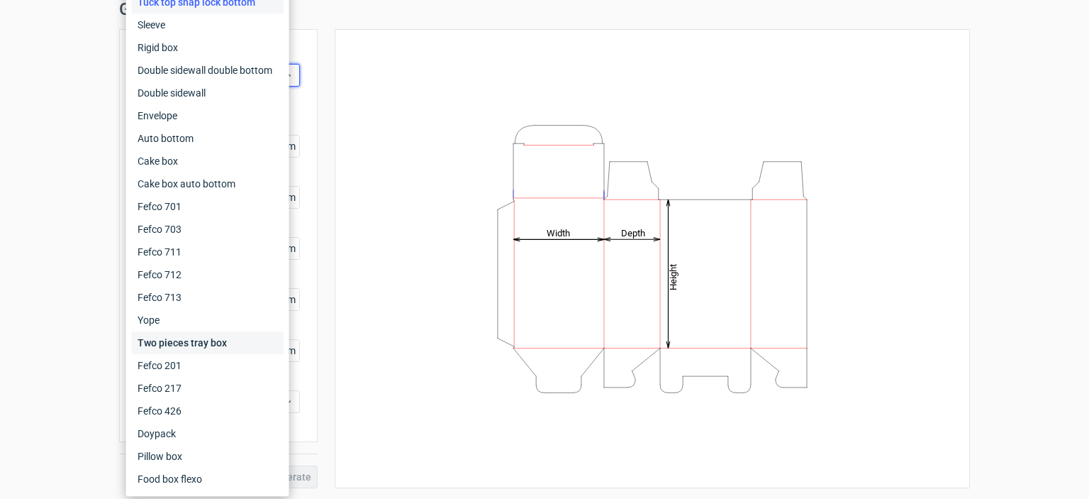
click at [173, 343] on div "Two pieces tray box" at bounding box center [208, 342] width 152 height 23
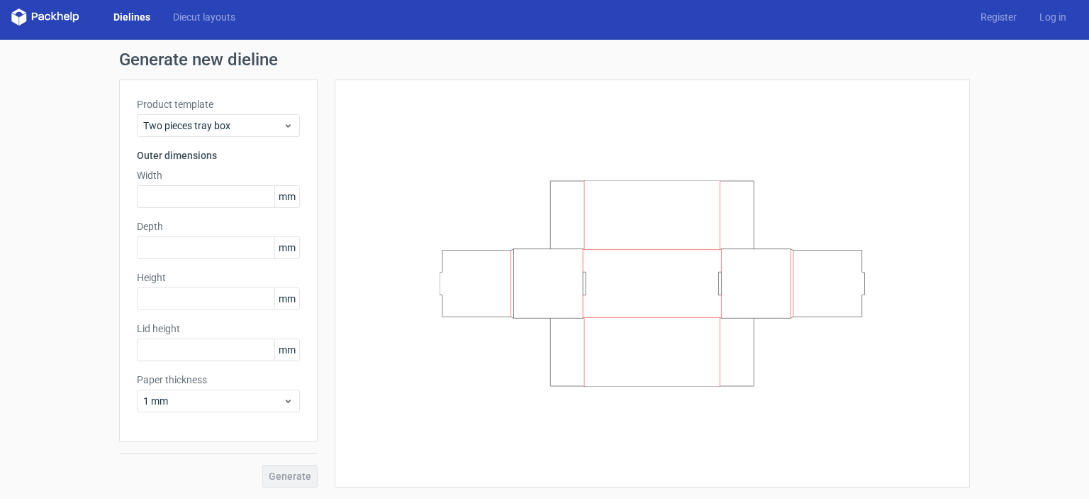
scroll to position [5, 0]
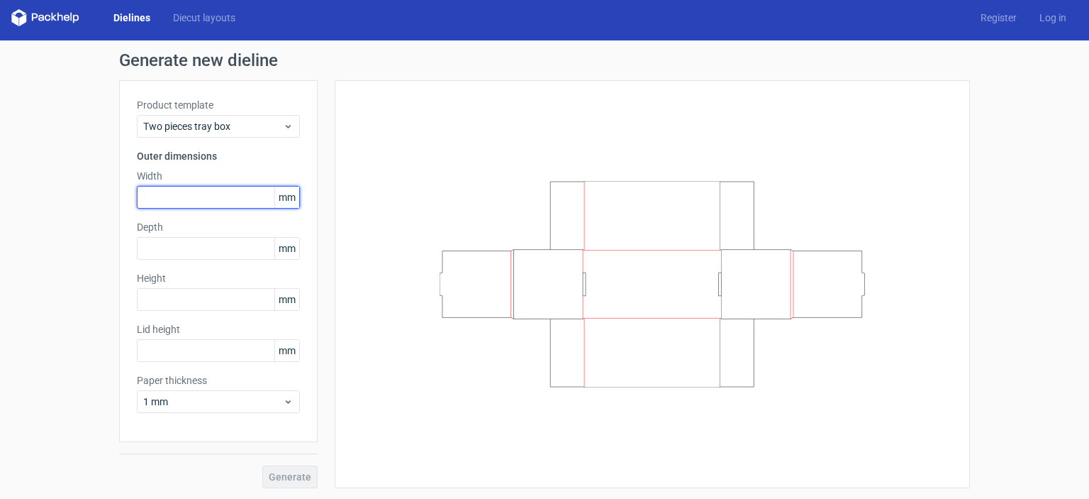
click at [194, 201] on input "text" at bounding box center [218, 197] width 163 height 23
type input "1"
type input "445"
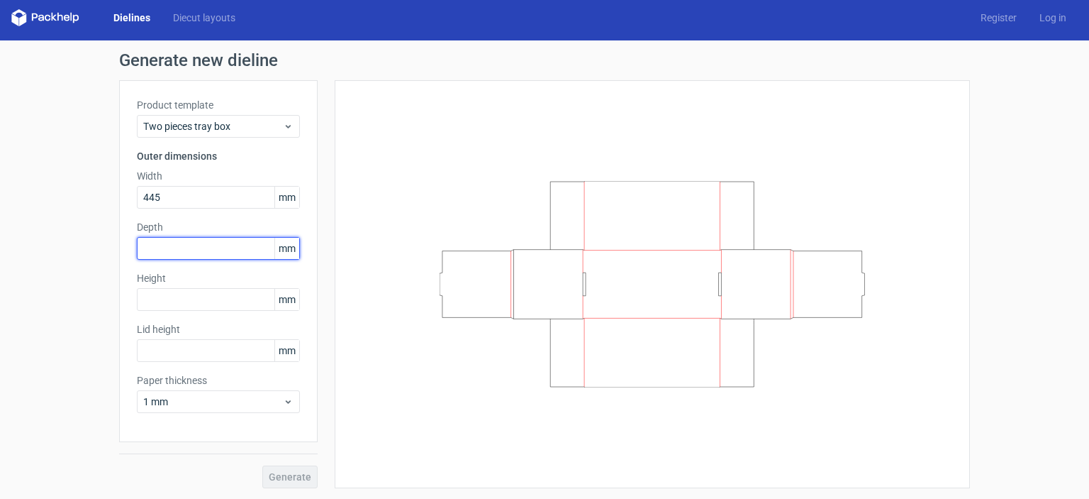
click at [193, 257] on input "text" at bounding box center [218, 248] width 163 height 23
type input "105"
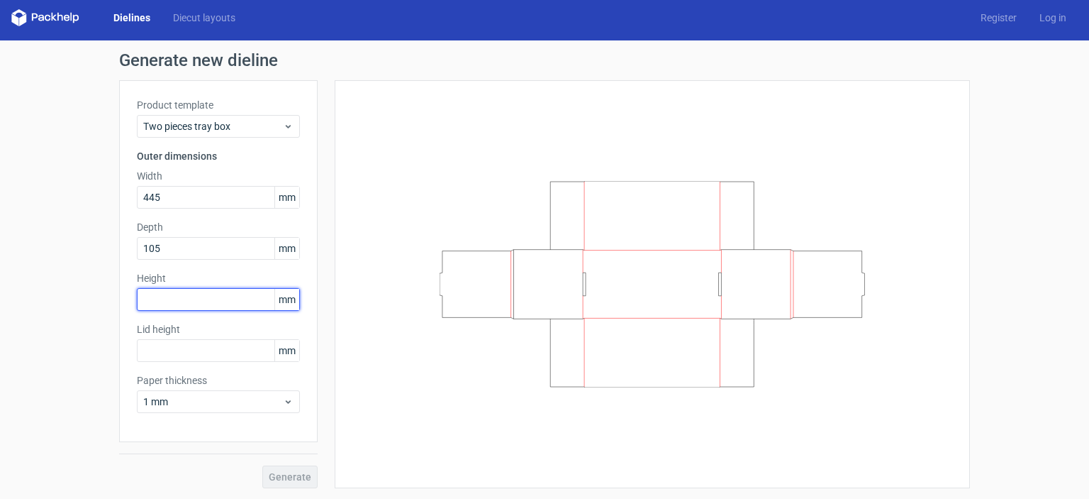
click at [191, 300] on input "text" at bounding box center [218, 299] width 163 height 23
type input "35"
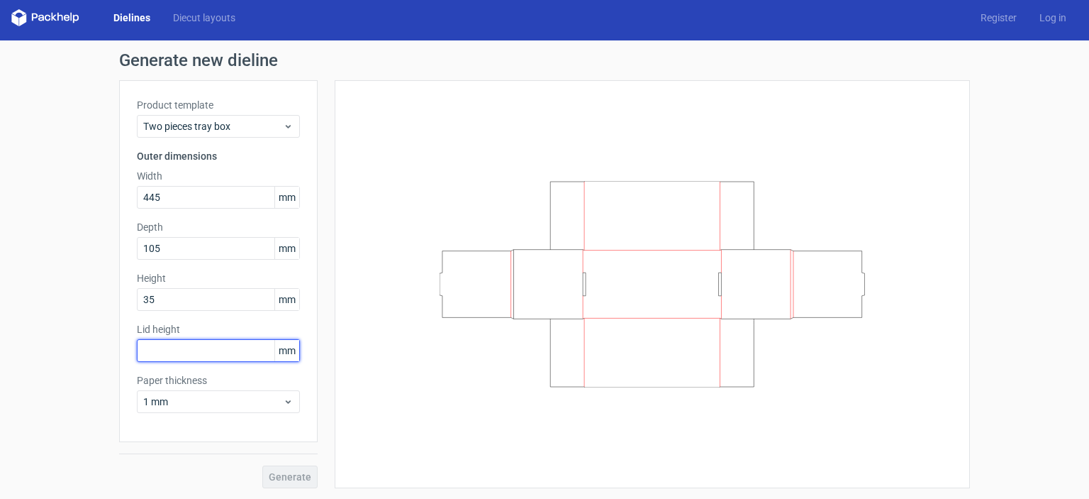
click at [243, 352] on input "text" at bounding box center [218, 350] width 163 height 23
click at [189, 15] on link "Diecut layouts" at bounding box center [204, 18] width 85 height 14
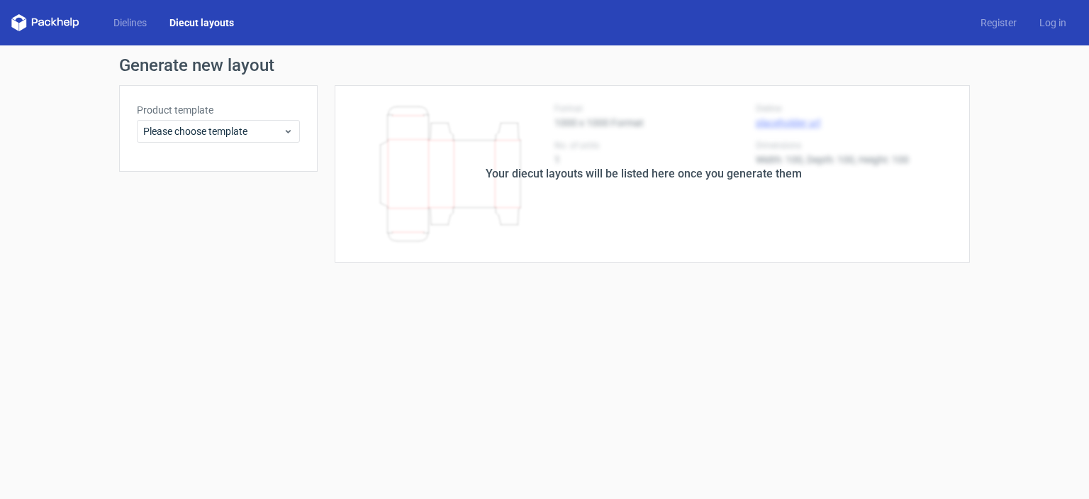
click at [513, 183] on div "Your diecut layouts will be listed here once you generate them" at bounding box center [644, 173] width 652 height 177
click at [216, 130] on span "Please choose template" at bounding box center [213, 131] width 140 height 14
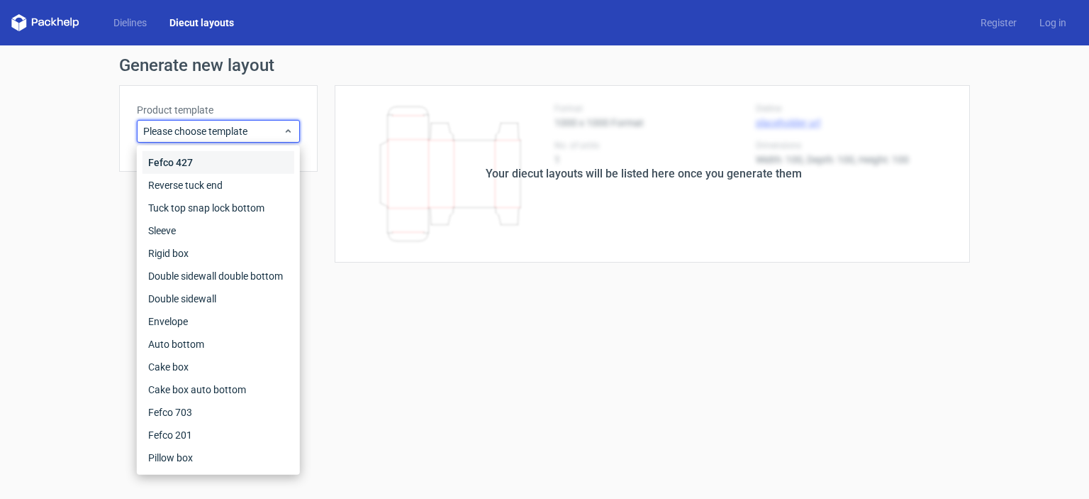
click at [175, 157] on div "Fefco 427" at bounding box center [219, 162] width 152 height 23
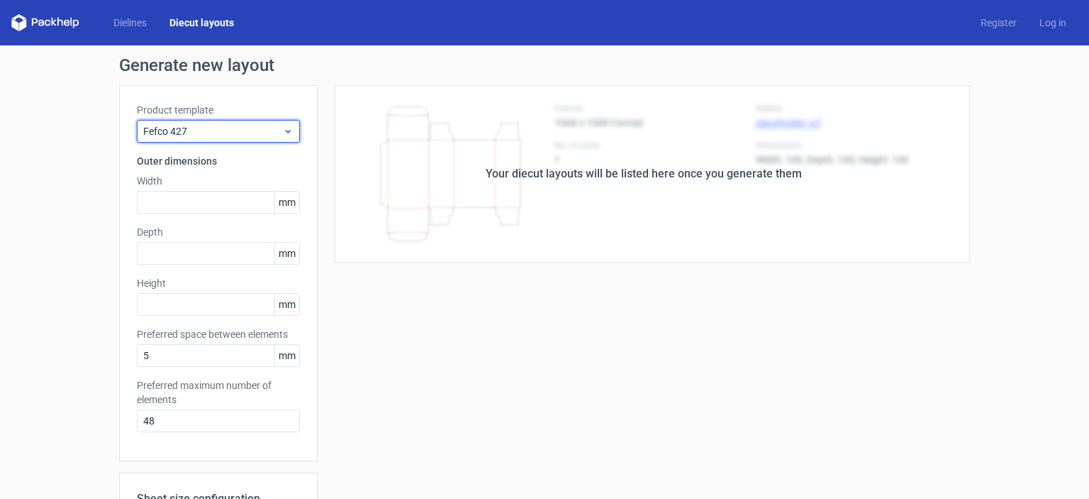
click at [251, 130] on span "Fefco 427" at bounding box center [213, 131] width 140 height 14
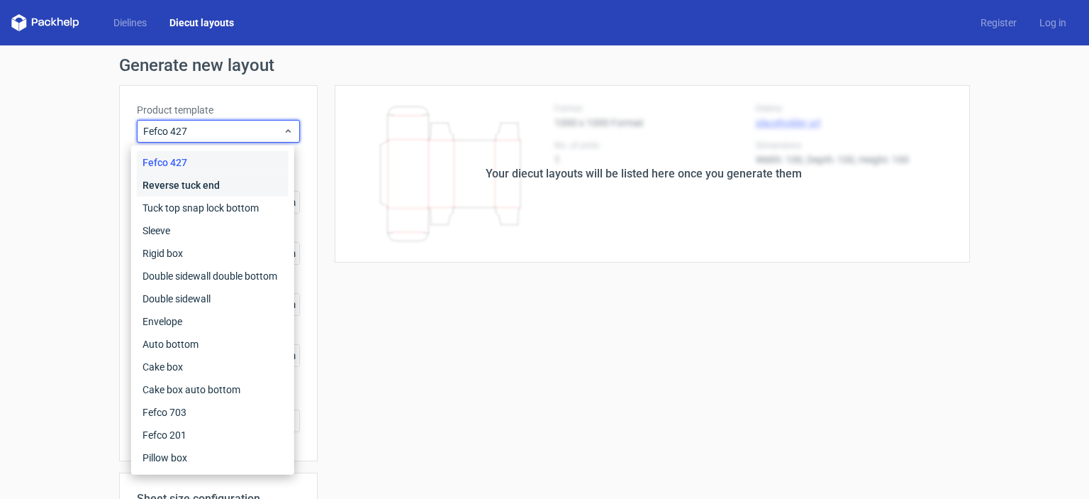
click at [206, 186] on div "Reverse tuck end" at bounding box center [213, 185] width 152 height 23
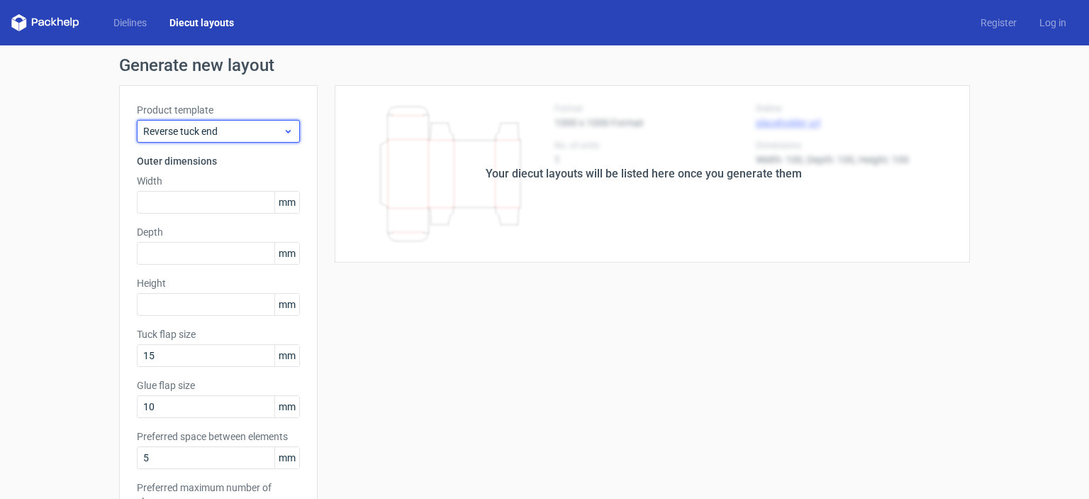
click at [241, 130] on span "Reverse tuck end" at bounding box center [213, 131] width 140 height 14
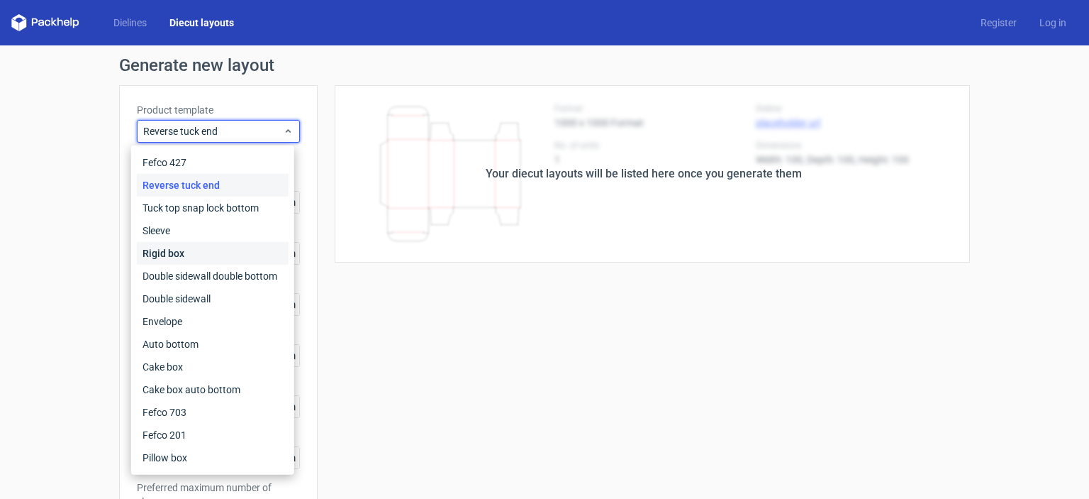
click at [190, 252] on div "Rigid box" at bounding box center [213, 253] width 152 height 23
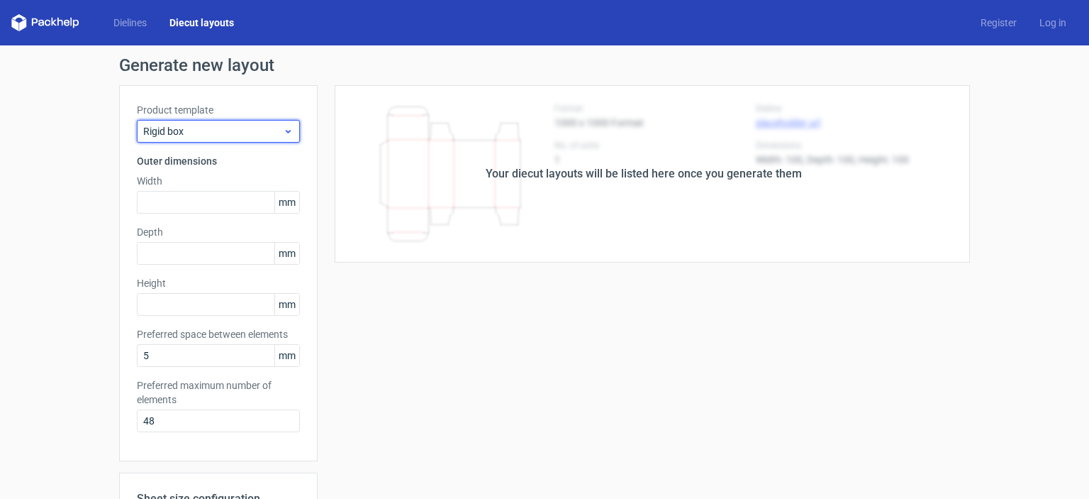
click at [236, 130] on span "Rigid box" at bounding box center [213, 131] width 140 height 14
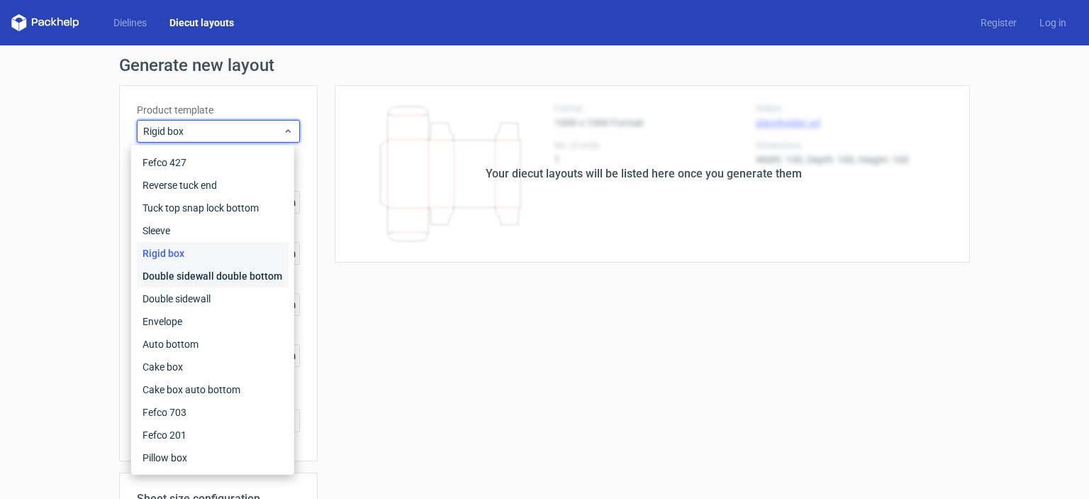
click at [191, 277] on div "Double sidewall double bottom" at bounding box center [213, 276] width 152 height 23
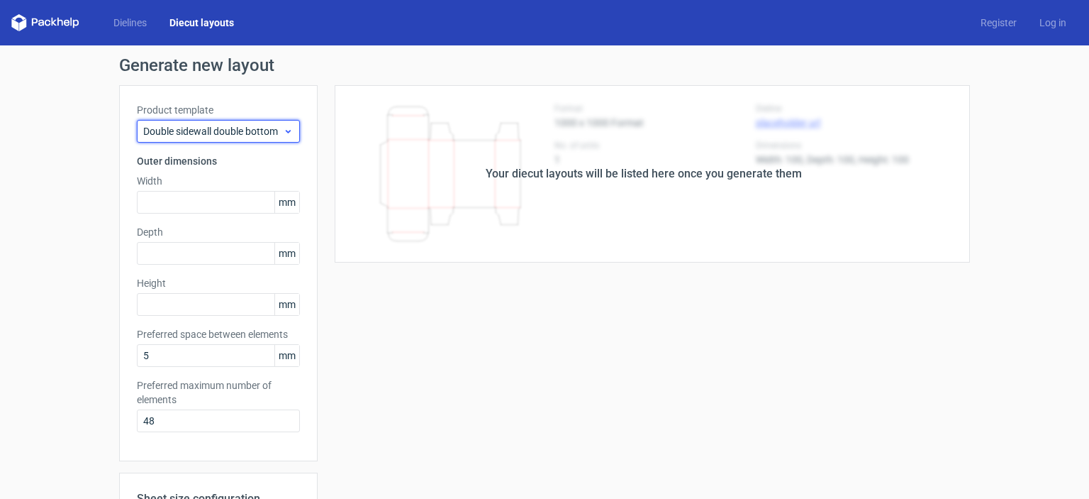
click at [240, 135] on span "Double sidewall double bottom" at bounding box center [213, 131] width 140 height 14
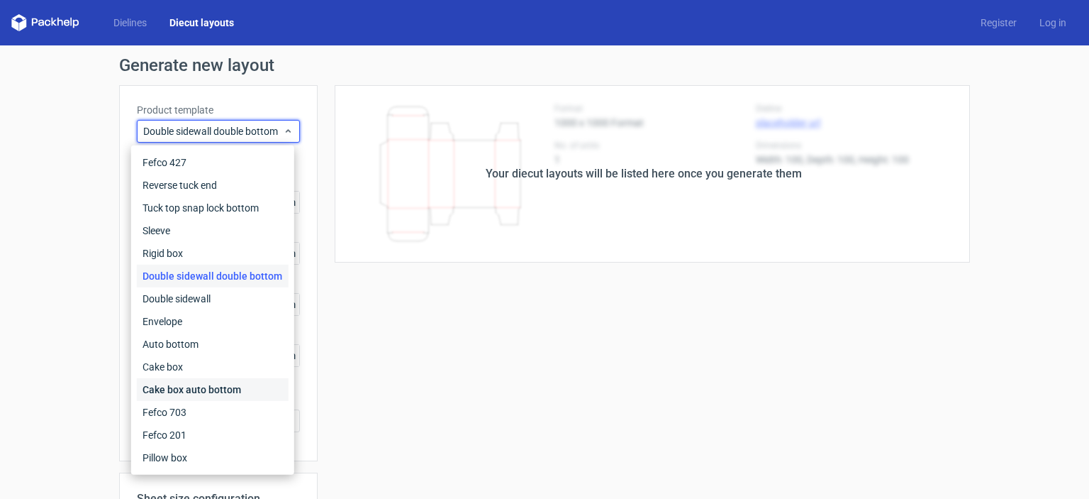
drag, startPoint x: 167, startPoint y: 396, endPoint x: 173, endPoint y: 388, distance: 10.2
click at [168, 396] on div "Cake box auto bottom" at bounding box center [213, 389] width 152 height 23
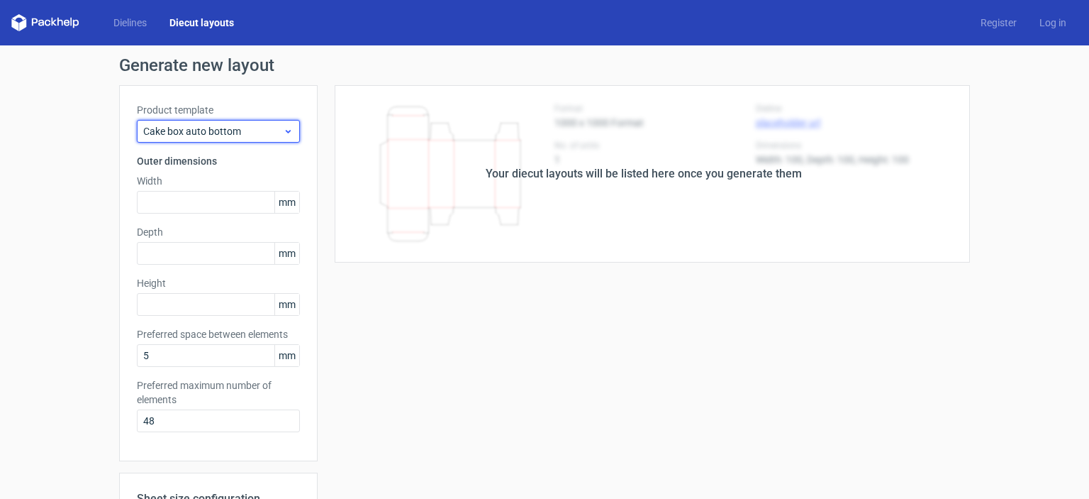
click at [216, 131] on span "Cake box auto bottom" at bounding box center [213, 131] width 140 height 14
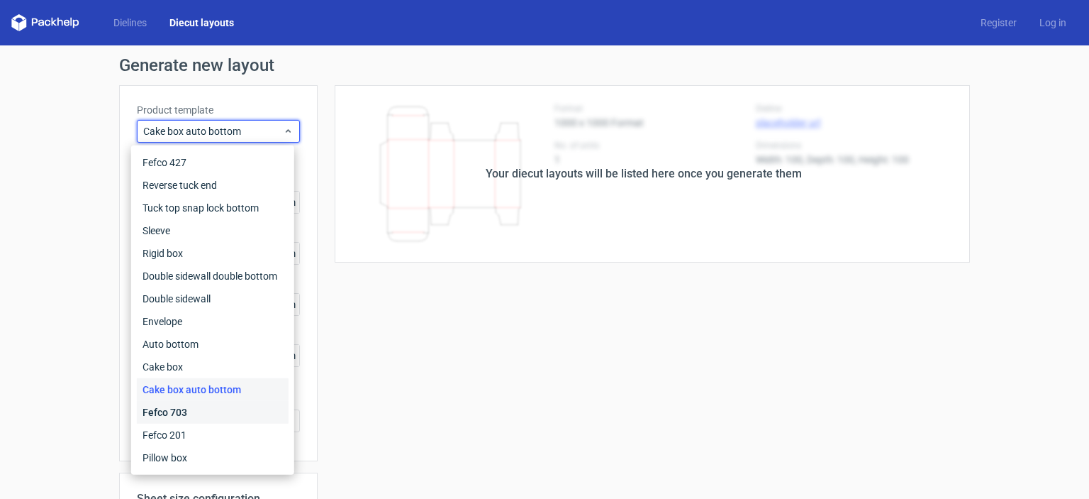
click at [169, 419] on div "Fefco 703" at bounding box center [213, 412] width 152 height 23
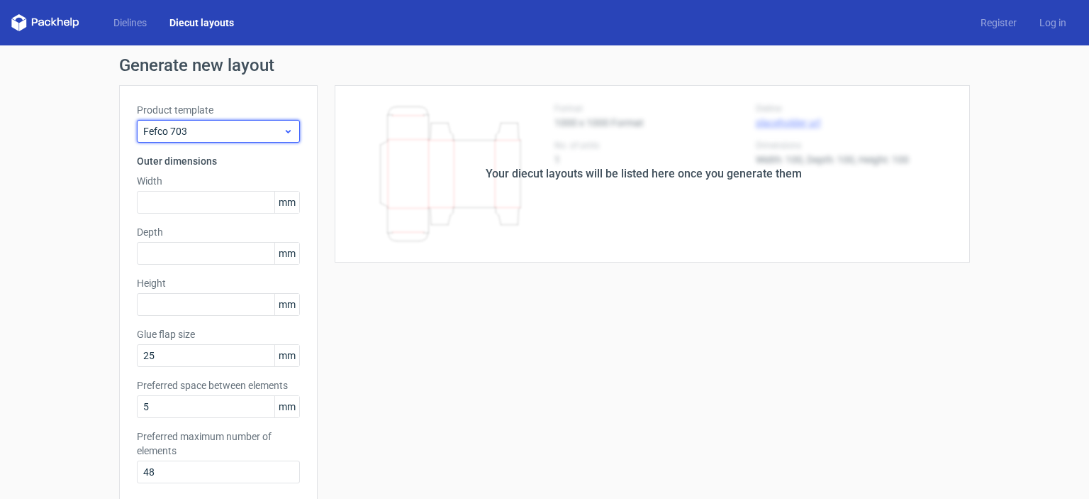
click at [247, 130] on span "Fefco 703" at bounding box center [213, 131] width 140 height 14
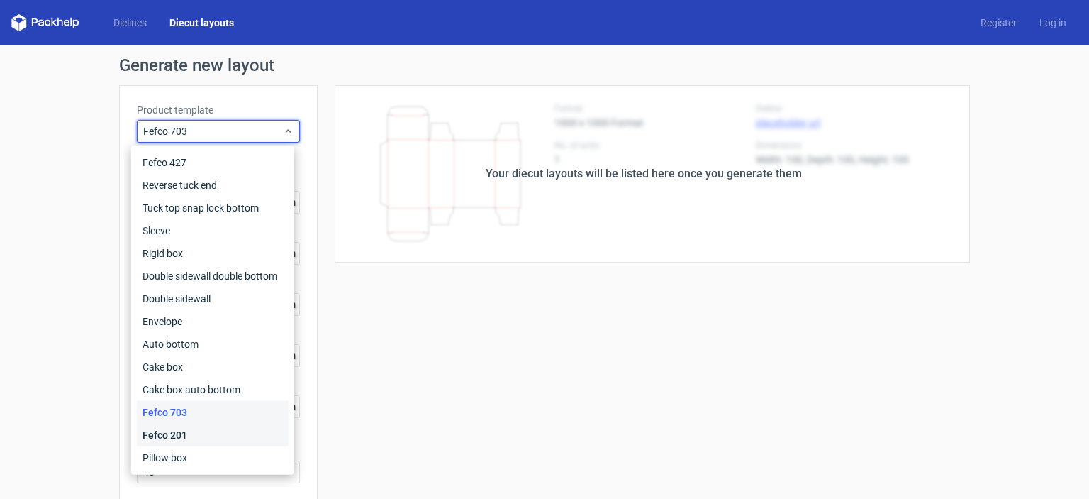
click at [192, 433] on div "Fefco 201" at bounding box center [213, 434] width 152 height 23
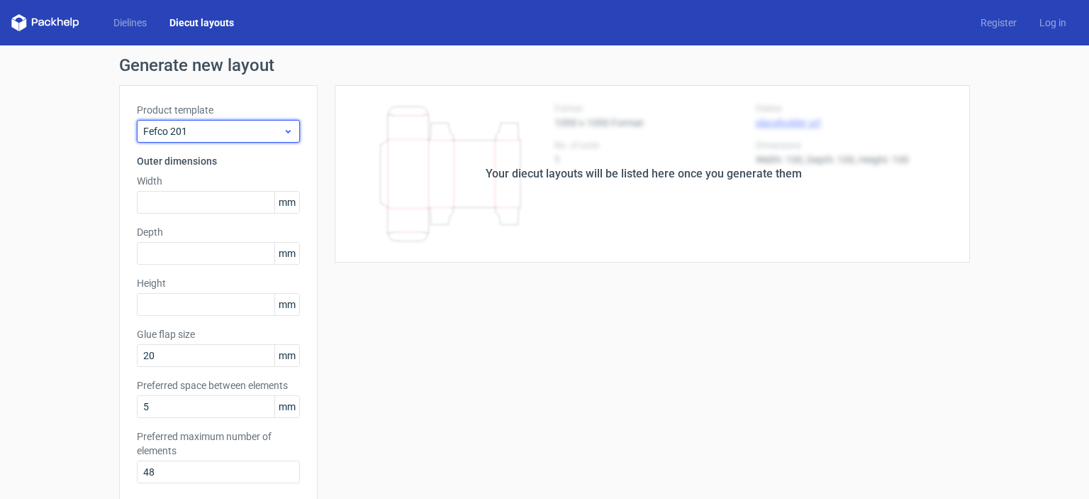
click at [266, 128] on span "Fefco 201" at bounding box center [213, 131] width 140 height 14
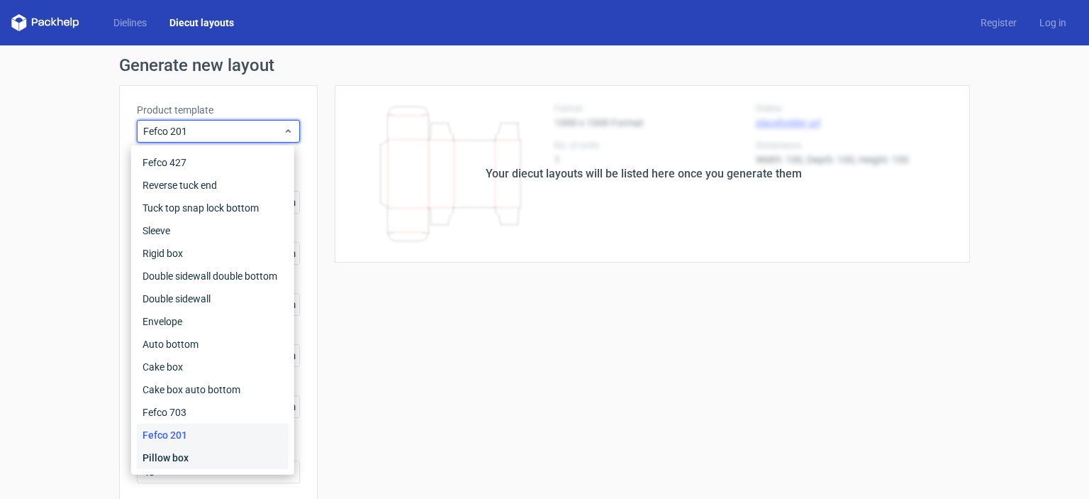
click at [170, 467] on div "Pillow box" at bounding box center [213, 457] width 152 height 23
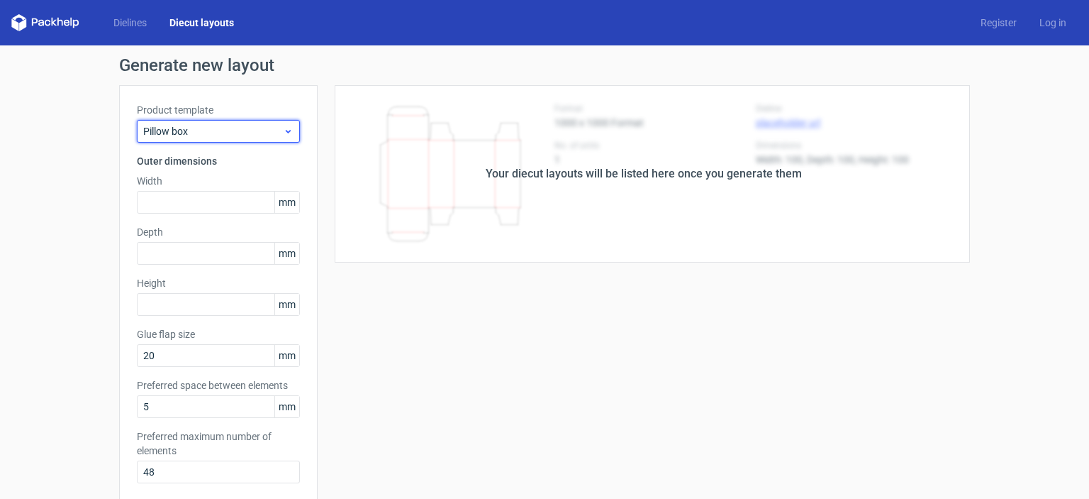
click at [274, 126] on span "Pillow box" at bounding box center [213, 131] width 140 height 14
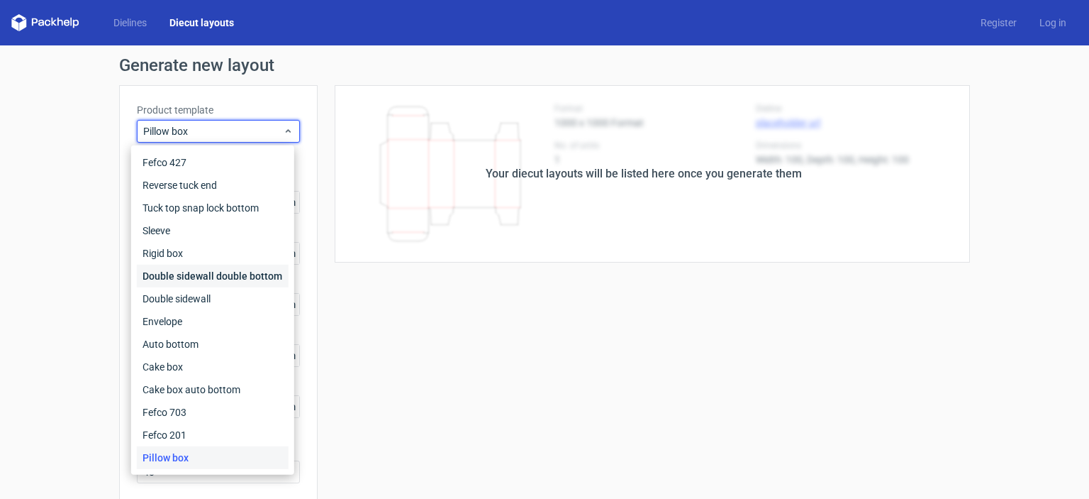
click at [173, 279] on div "Double sidewall double bottom" at bounding box center [213, 276] width 152 height 23
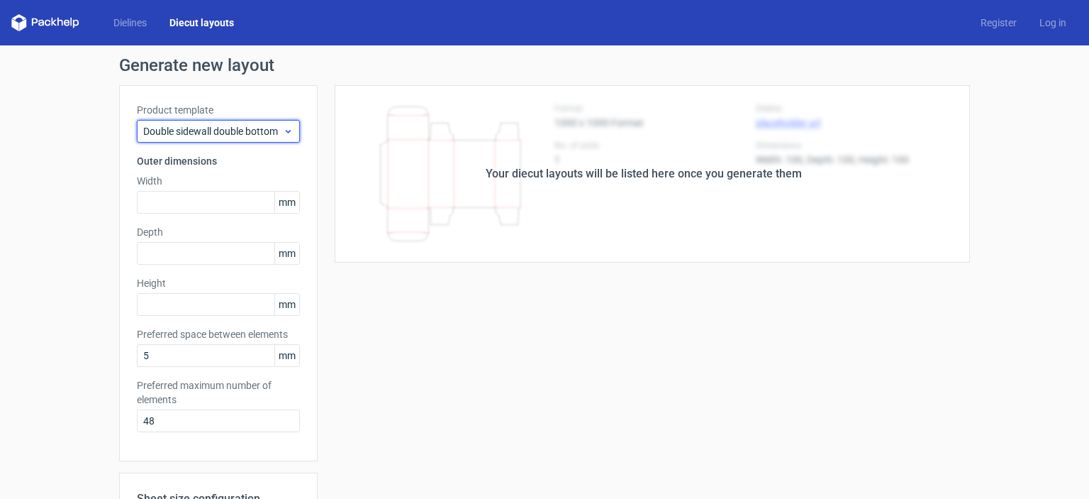
click at [276, 133] on span "Double sidewall double bottom" at bounding box center [213, 131] width 140 height 14
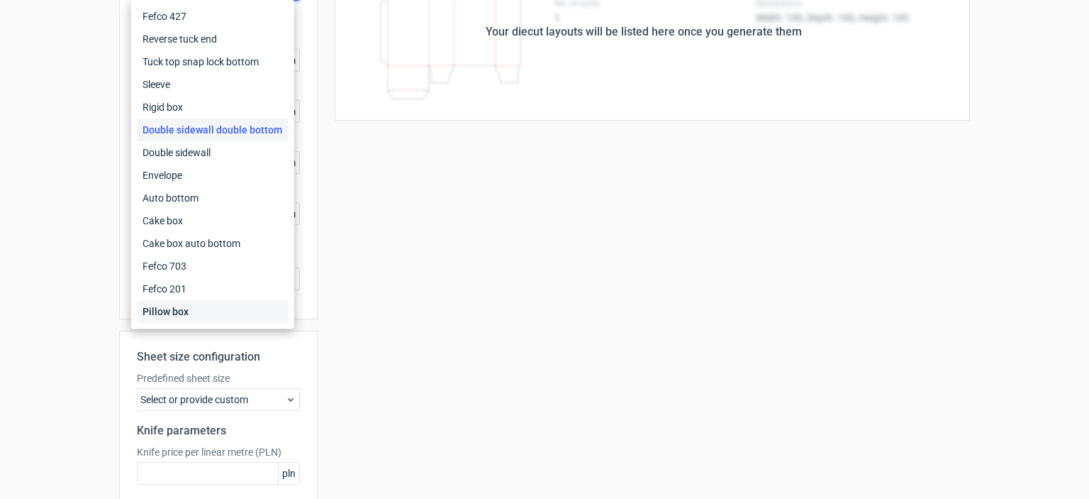
scroll to position [213, 0]
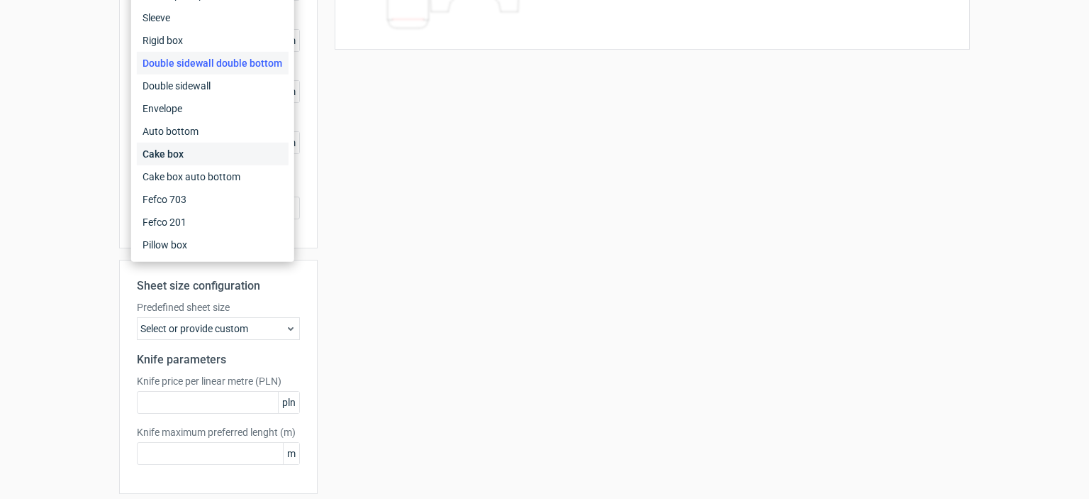
click at [179, 154] on div "Cake box" at bounding box center [213, 154] width 152 height 23
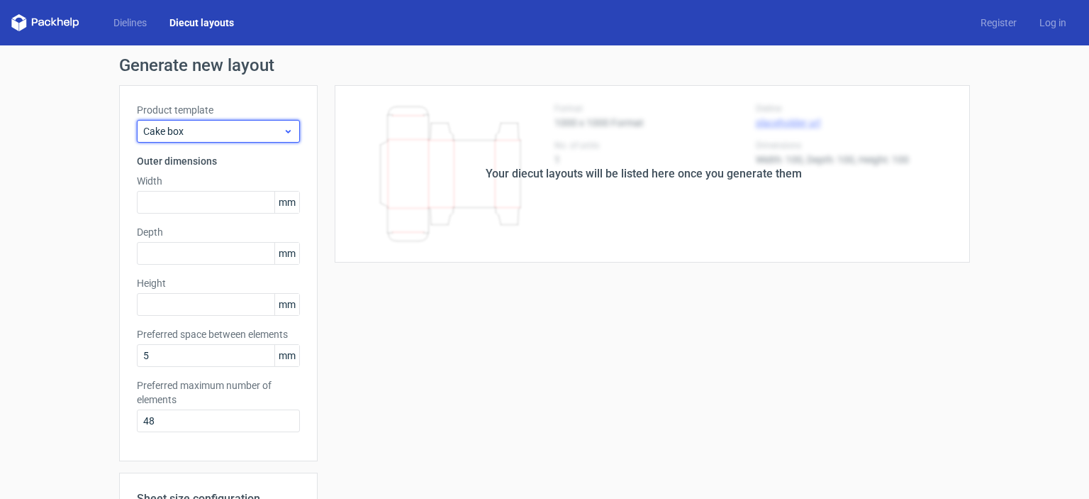
click at [174, 134] on span "Cake box" at bounding box center [213, 131] width 140 height 14
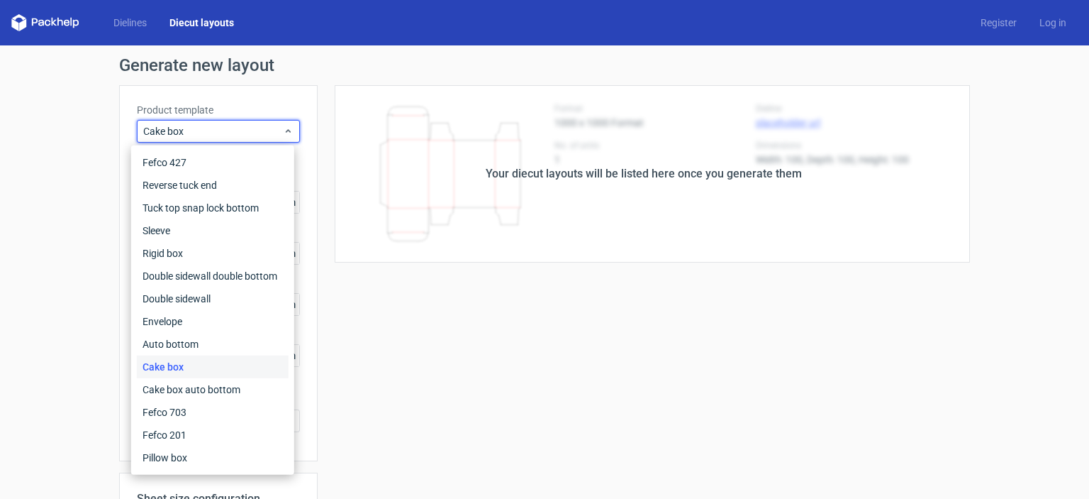
click at [326, 159] on div "Your diecut layouts will be listed here once you generate them" at bounding box center [644, 173] width 652 height 177
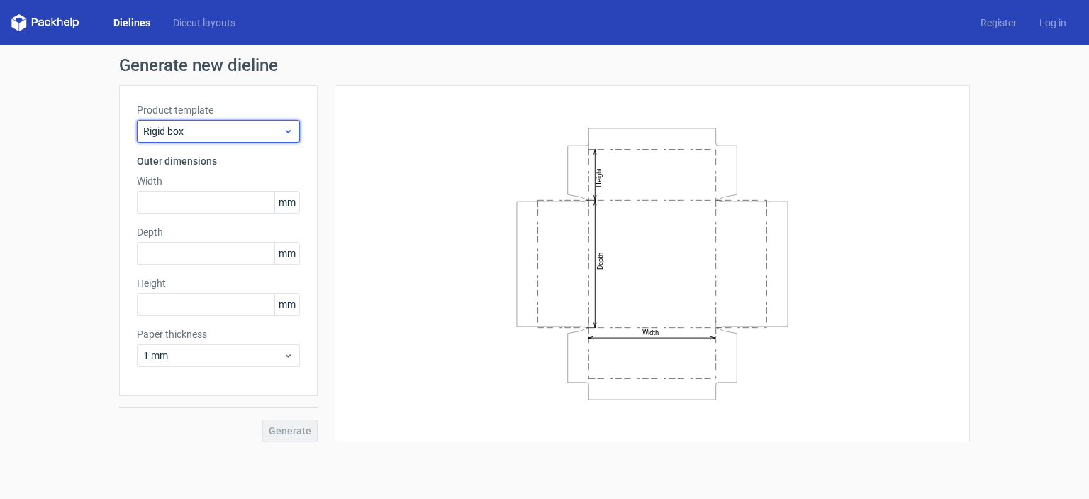
click at [189, 133] on span "Rigid box" at bounding box center [213, 131] width 140 height 14
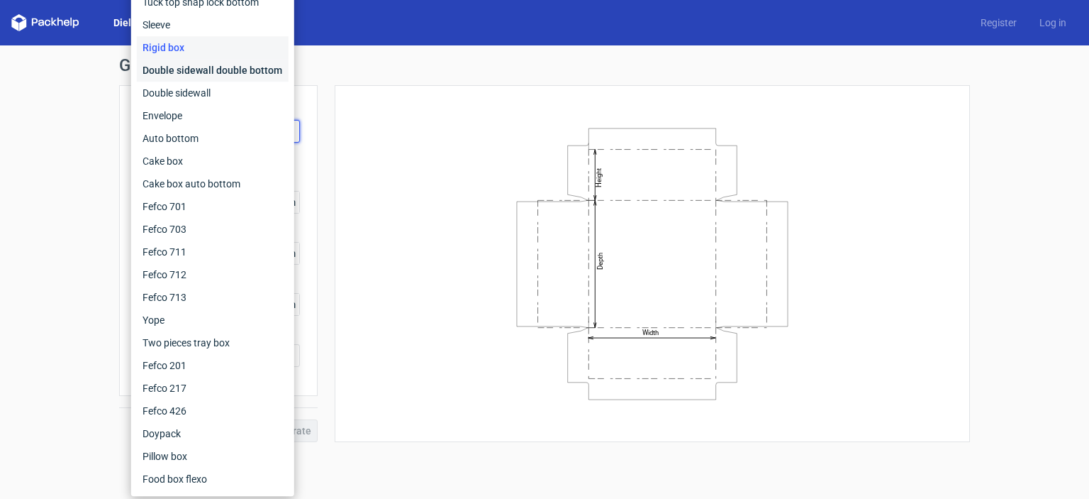
click at [196, 73] on div "Double sidewall double bottom" at bounding box center [213, 70] width 152 height 23
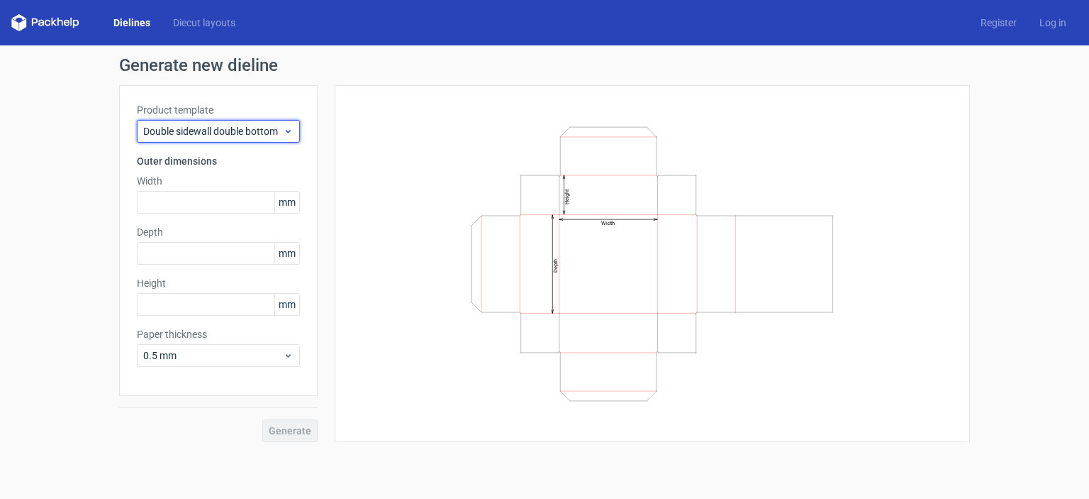
click at [176, 129] on span "Double sidewall double bottom" at bounding box center [213, 131] width 140 height 14
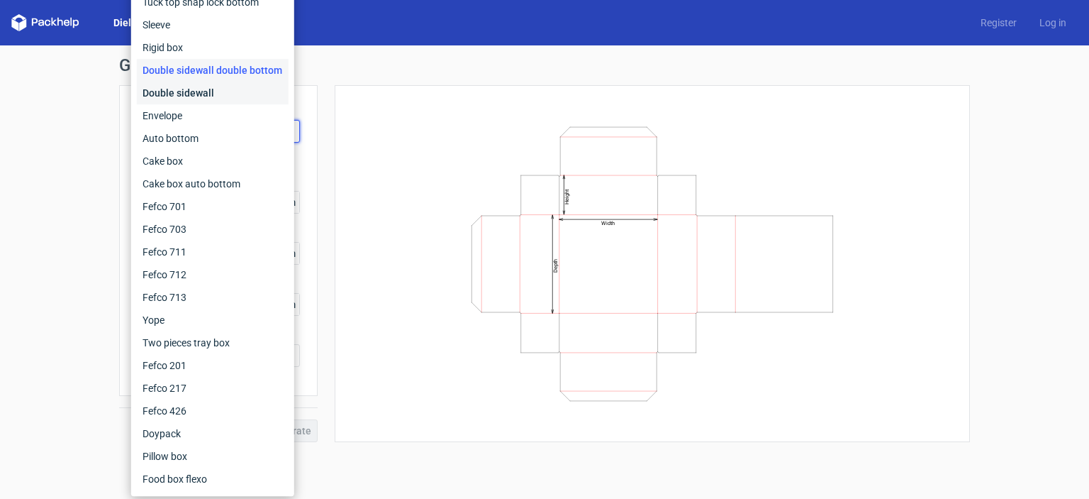
click at [210, 97] on div "Double sidewall" at bounding box center [213, 93] width 152 height 23
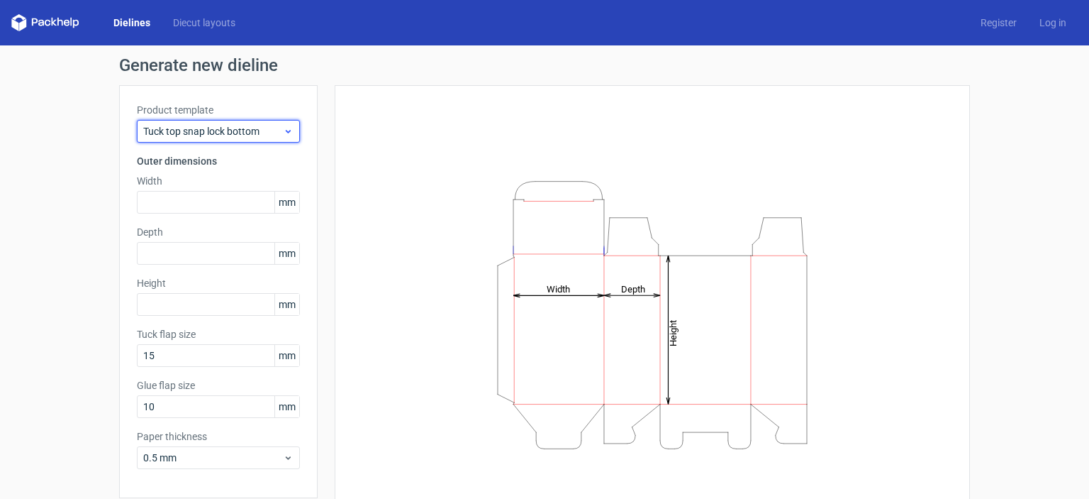
click at [207, 133] on span "Tuck top snap lock bottom" at bounding box center [213, 131] width 140 height 14
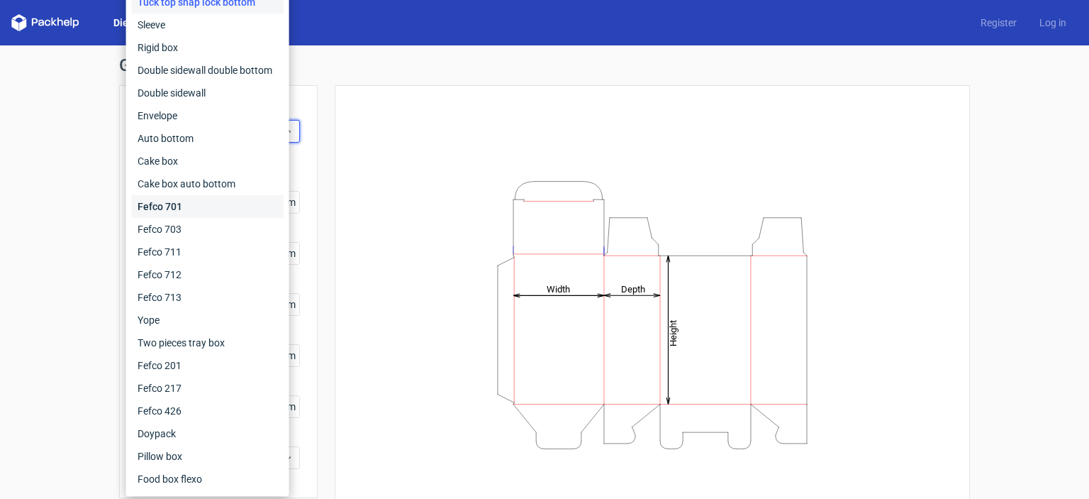
click at [178, 204] on div "Fefco 701" at bounding box center [208, 206] width 152 height 23
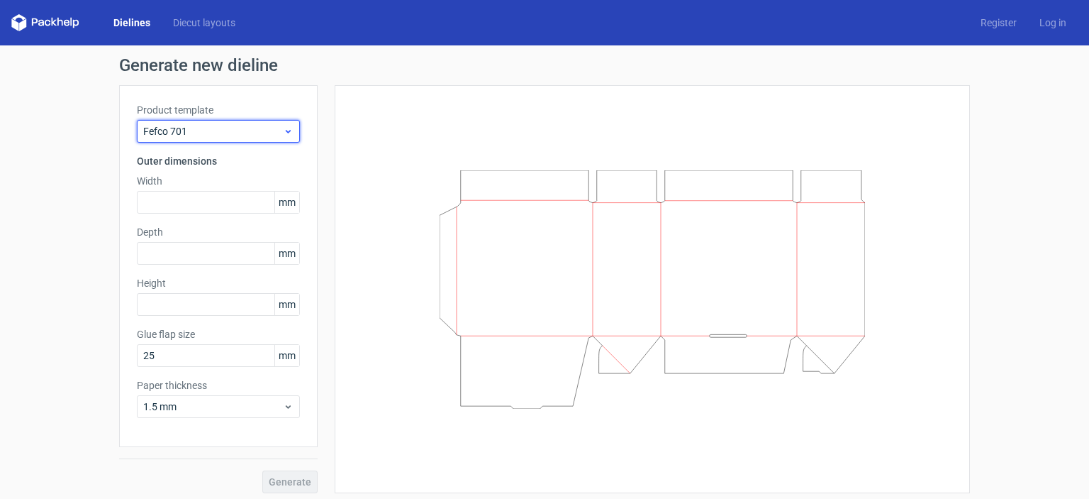
click at [203, 123] on div "Fefco 701" at bounding box center [218, 131] width 163 height 23
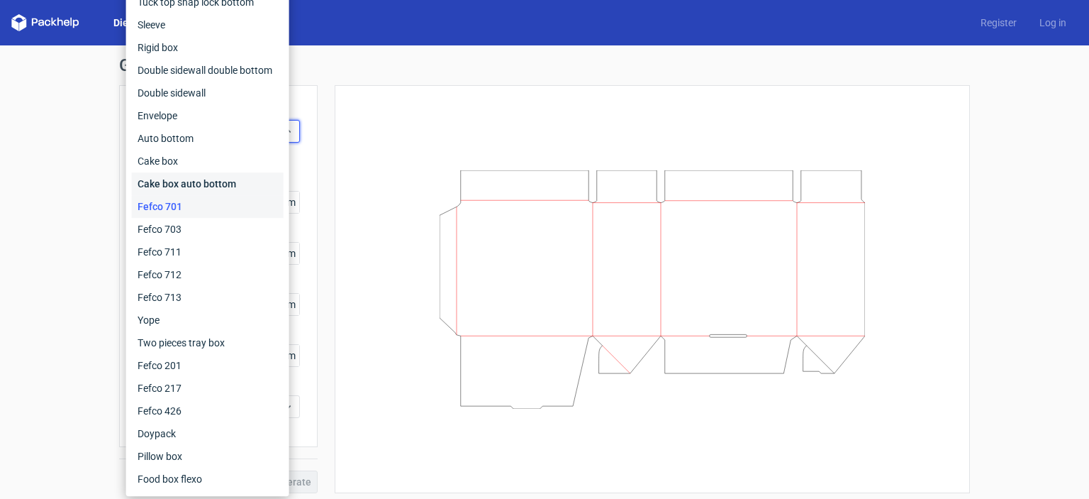
click at [187, 187] on div "Cake box auto bottom" at bounding box center [208, 183] width 152 height 23
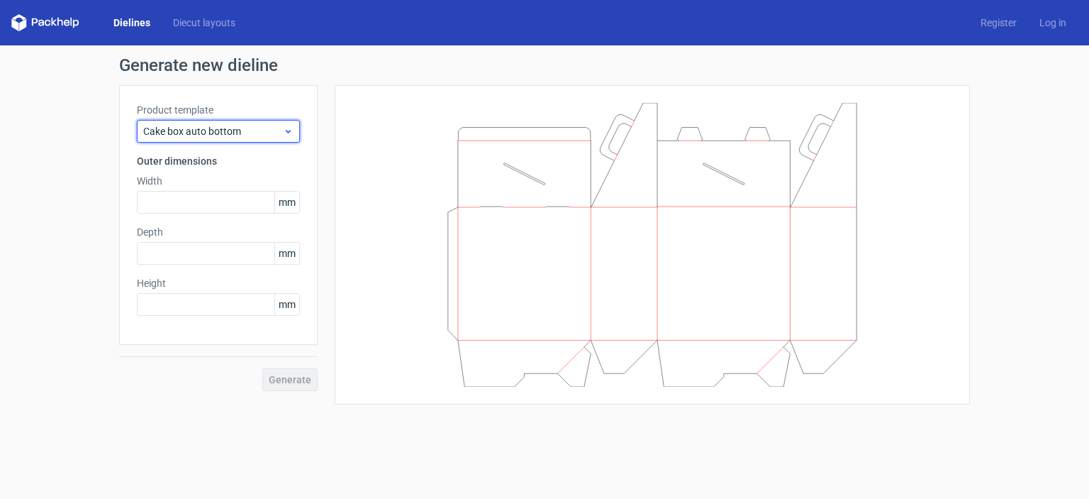
click at [218, 130] on span "Cake box auto bottom" at bounding box center [213, 131] width 140 height 14
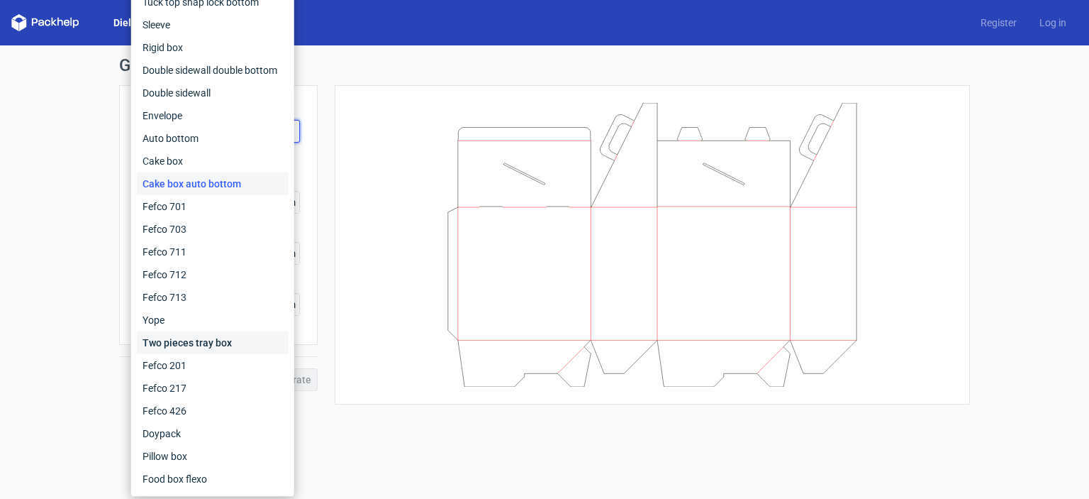
click at [182, 343] on div "Two pieces tray box" at bounding box center [213, 342] width 152 height 23
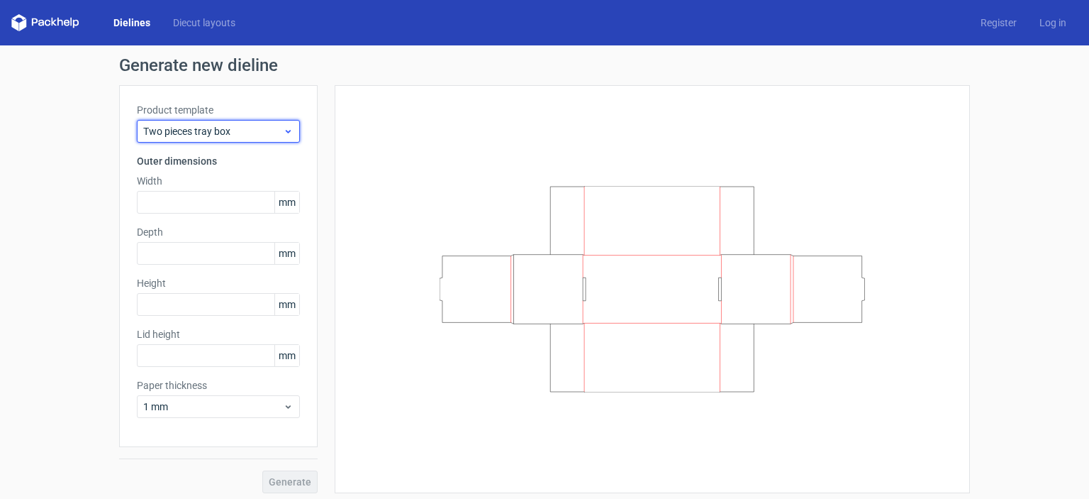
click at [221, 135] on span "Two pieces tray box" at bounding box center [213, 131] width 140 height 14
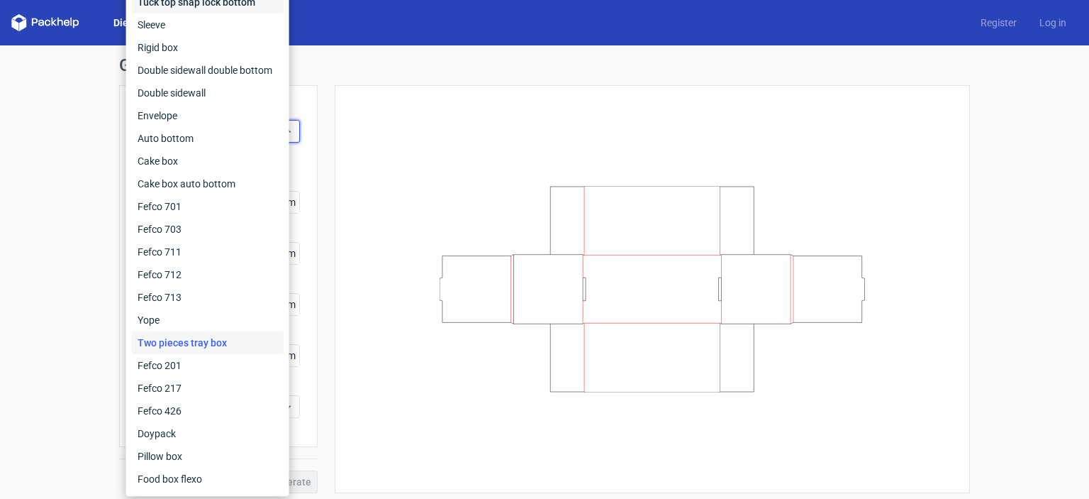
click at [179, 1] on div "Tuck top snap lock bottom" at bounding box center [208, 2] width 152 height 23
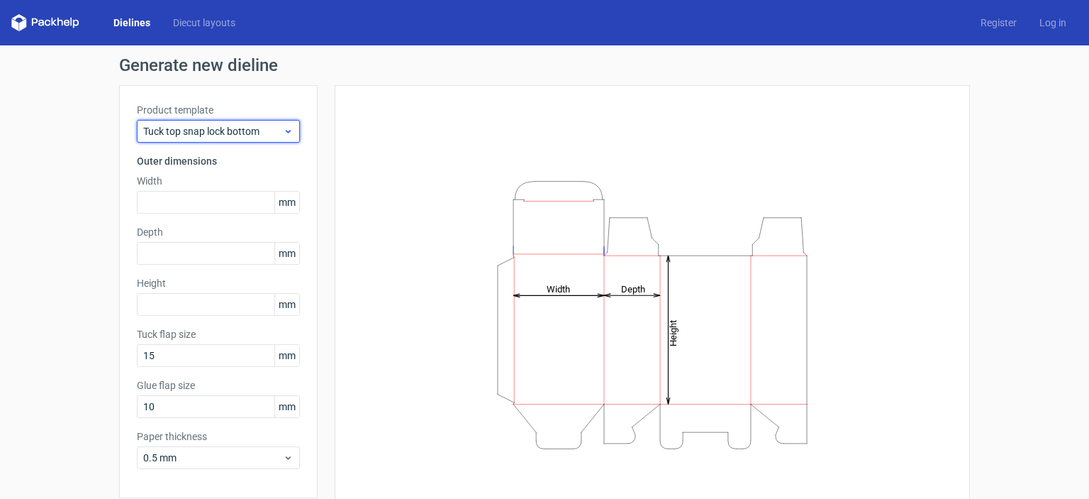
click at [194, 135] on span "Tuck top snap lock bottom" at bounding box center [213, 131] width 140 height 14
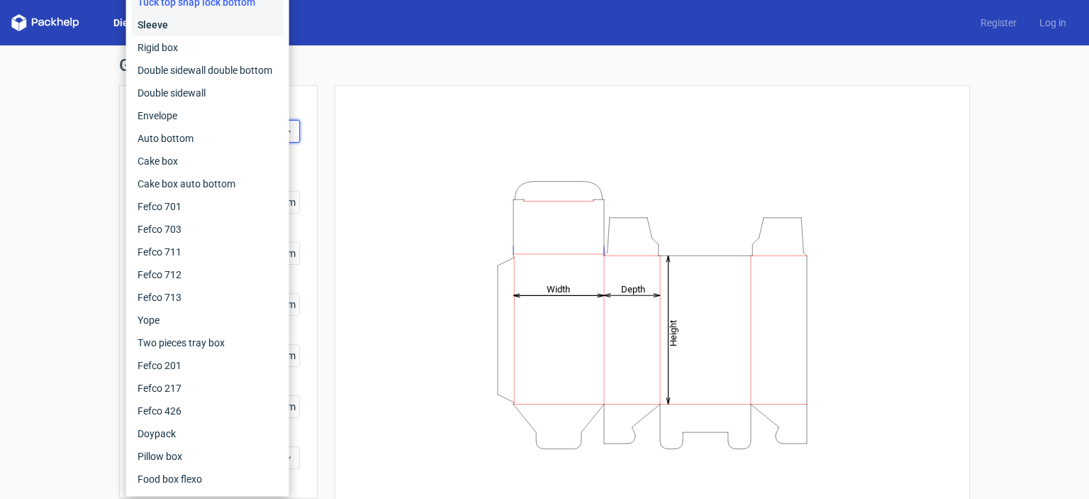
click at [167, 25] on div "Sleeve" at bounding box center [208, 24] width 152 height 23
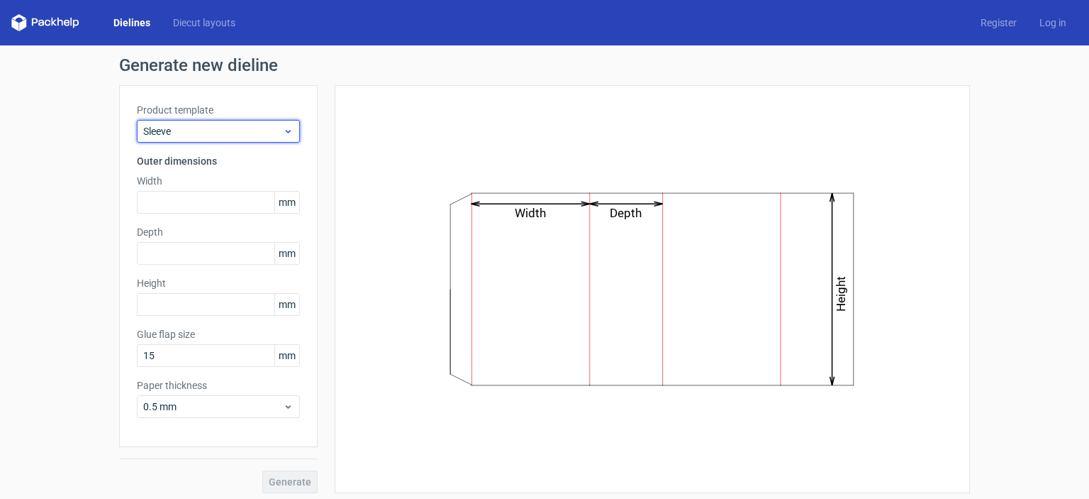
click at [211, 130] on span "Sleeve" at bounding box center [213, 131] width 140 height 14
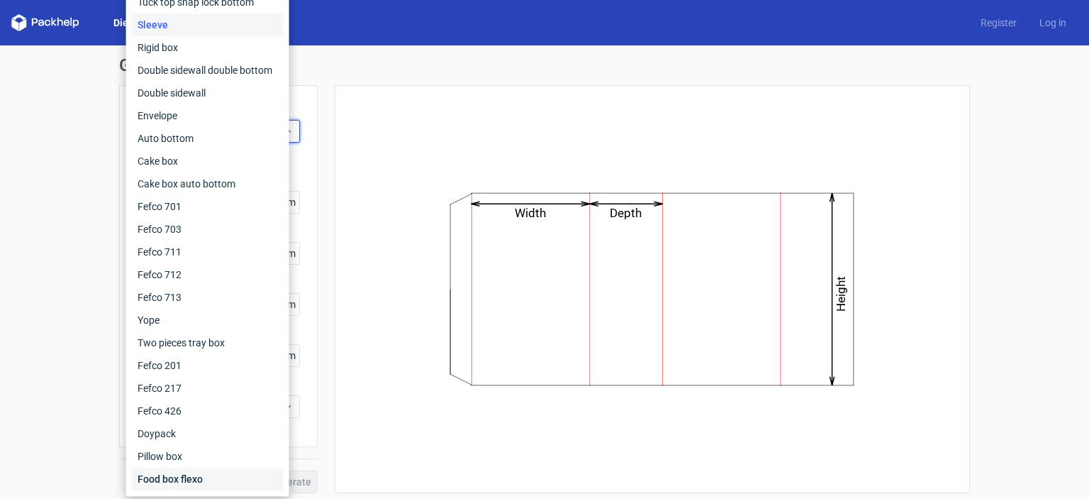
click at [186, 479] on div "Food box flexo" at bounding box center [208, 478] width 152 height 23
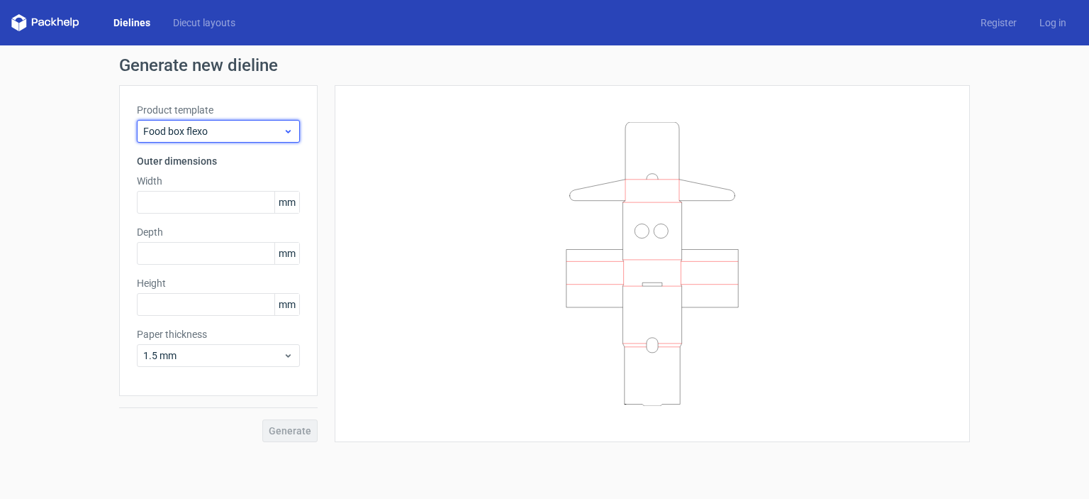
click at [232, 131] on span "Food box flexo" at bounding box center [213, 131] width 140 height 14
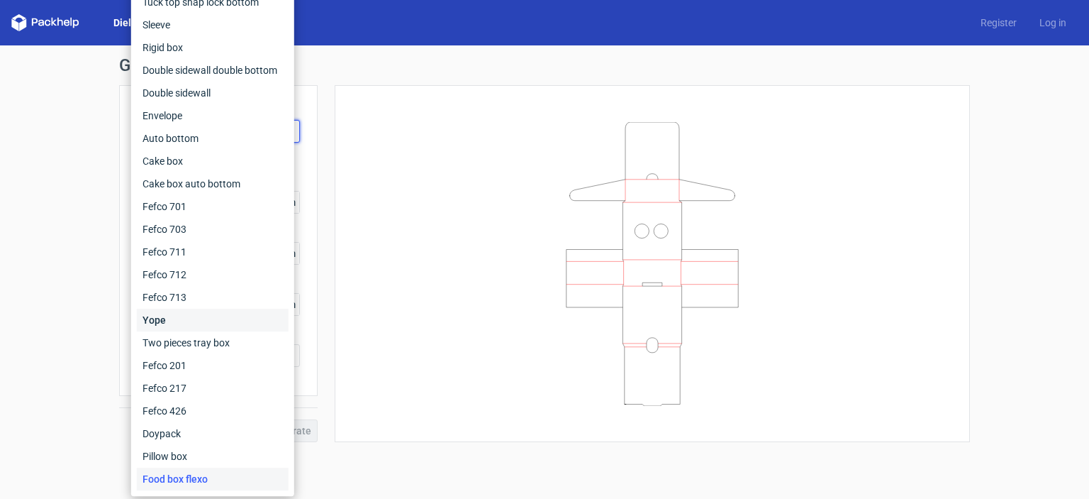
click at [158, 326] on div "Yope" at bounding box center [213, 320] width 152 height 23
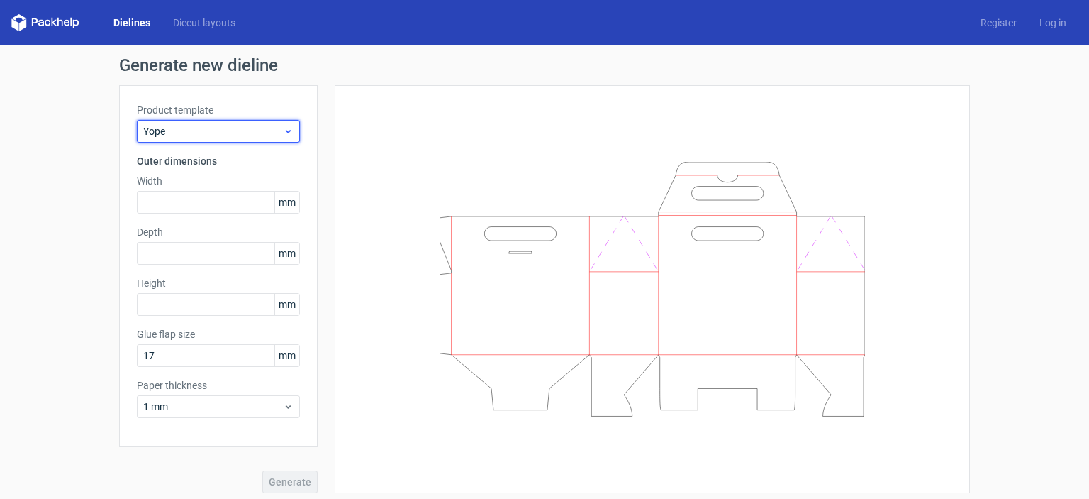
click at [225, 142] on div "Yope" at bounding box center [218, 131] width 163 height 23
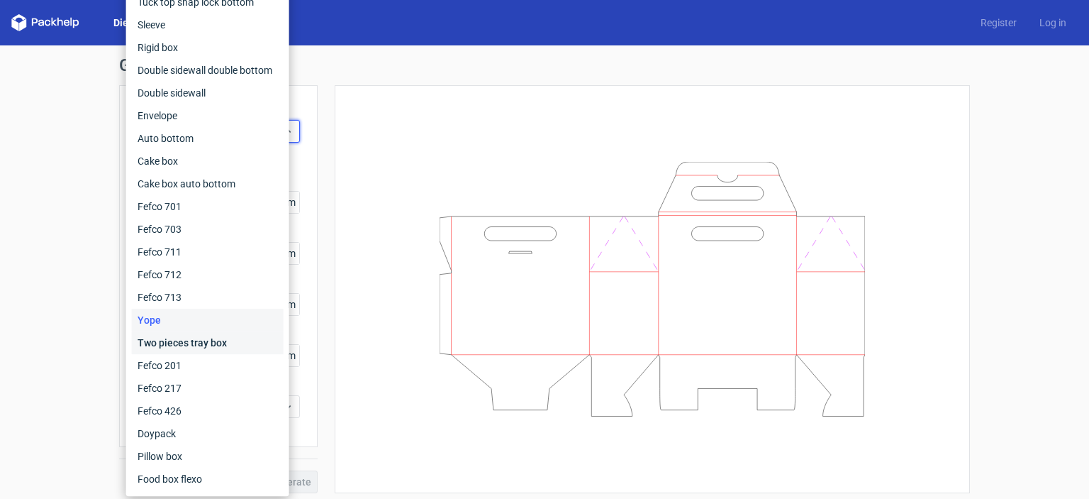
click at [169, 340] on div "Two pieces tray box" at bounding box center [208, 342] width 152 height 23
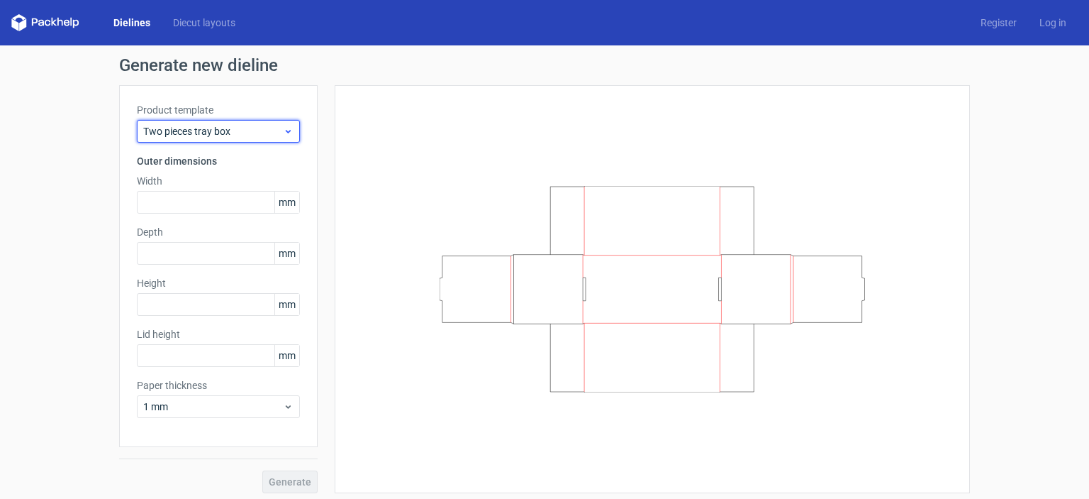
click at [246, 138] on span "Two pieces tray box" at bounding box center [213, 131] width 140 height 14
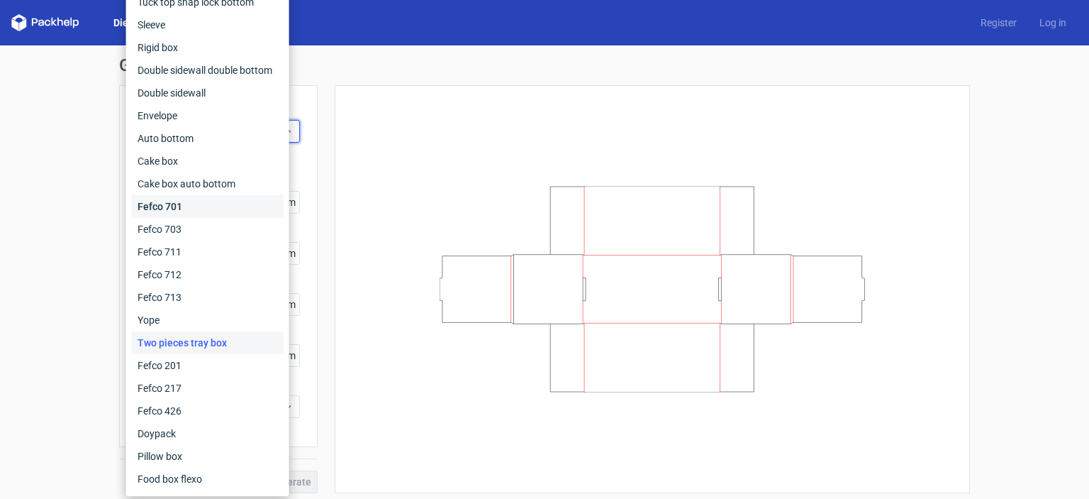
click at [173, 206] on div "Fefco 701" at bounding box center [208, 206] width 152 height 23
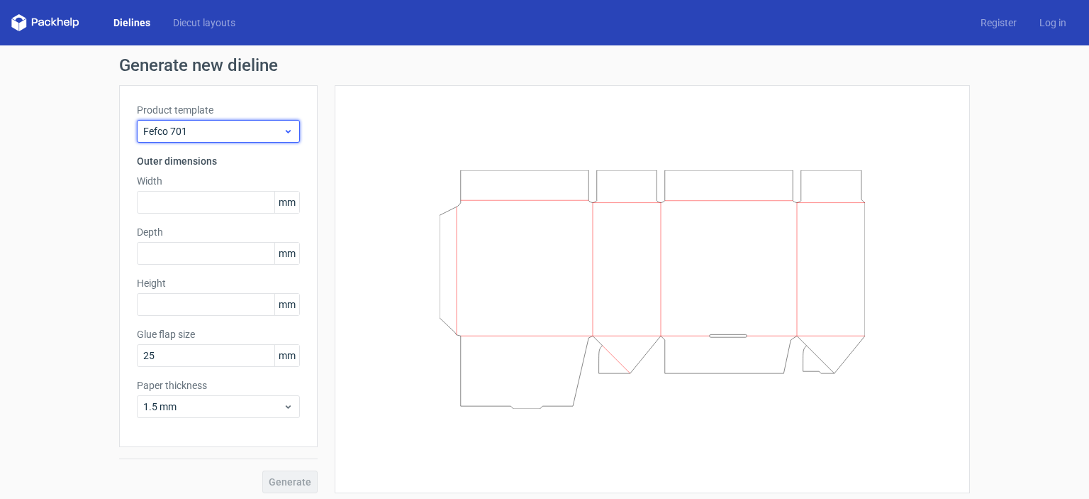
click at [227, 130] on span "Fefco 701" at bounding box center [213, 131] width 140 height 14
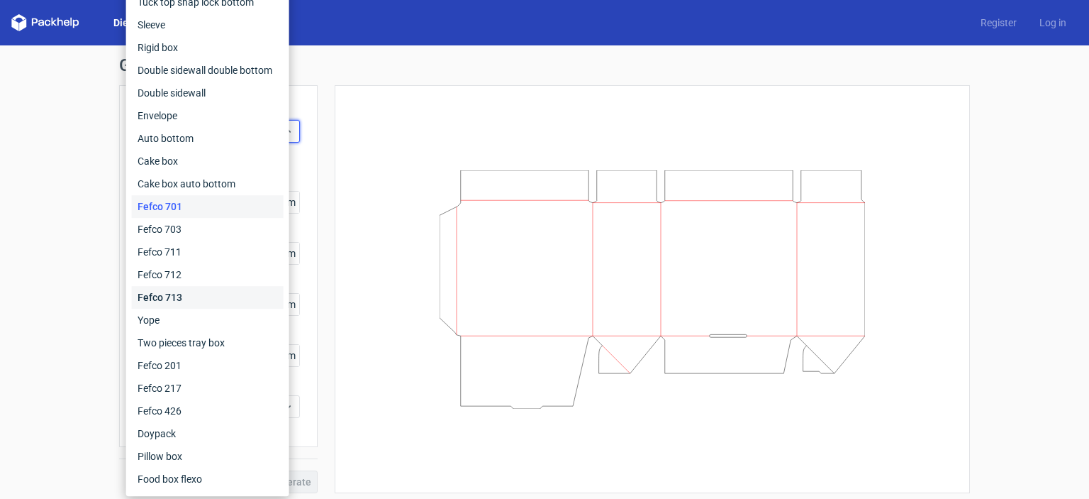
click at [181, 296] on div "Fefco 713" at bounding box center [208, 297] width 152 height 23
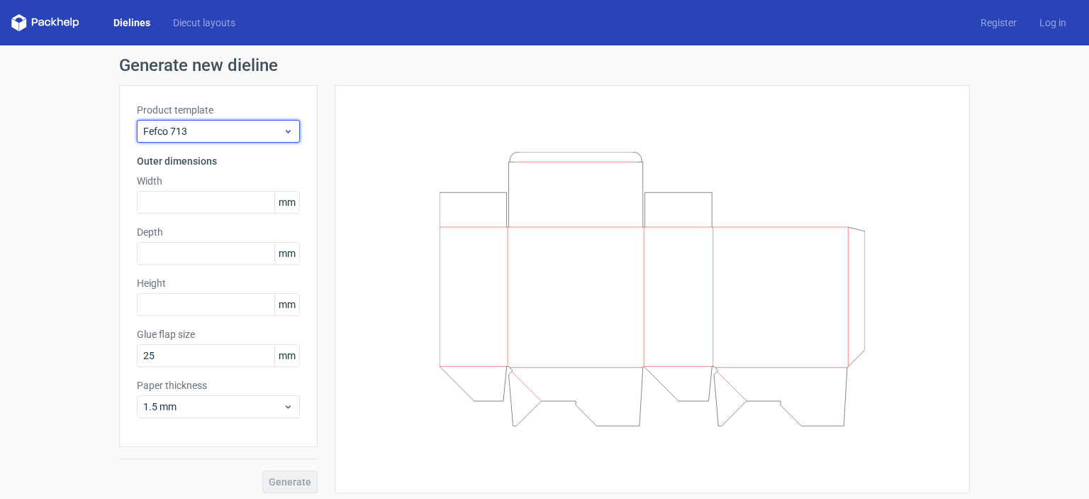
click at [233, 135] on span "Fefco 713" at bounding box center [213, 131] width 140 height 14
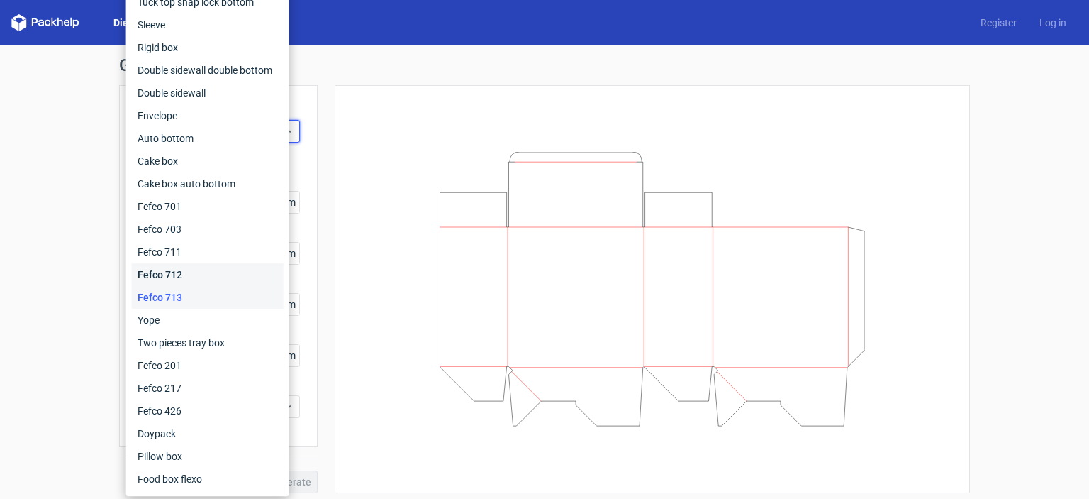
click at [179, 272] on div "Fefco 712" at bounding box center [208, 274] width 152 height 23
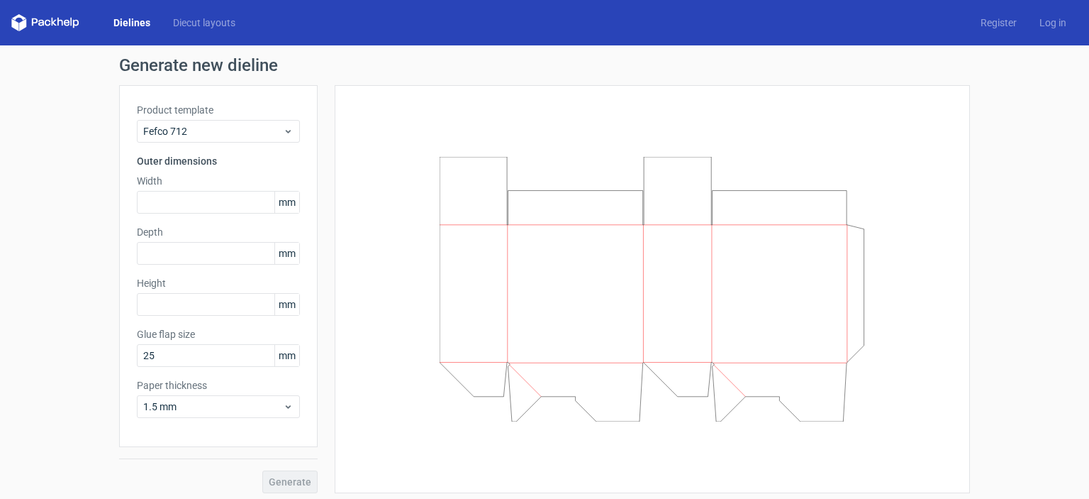
click at [213, 148] on div "Product template Fefco 712 Outer dimensions Width mm Depth mm Height mm Glue fl…" at bounding box center [218, 266] width 199 height 362
click at [216, 135] on span "Fefco 712" at bounding box center [213, 131] width 140 height 14
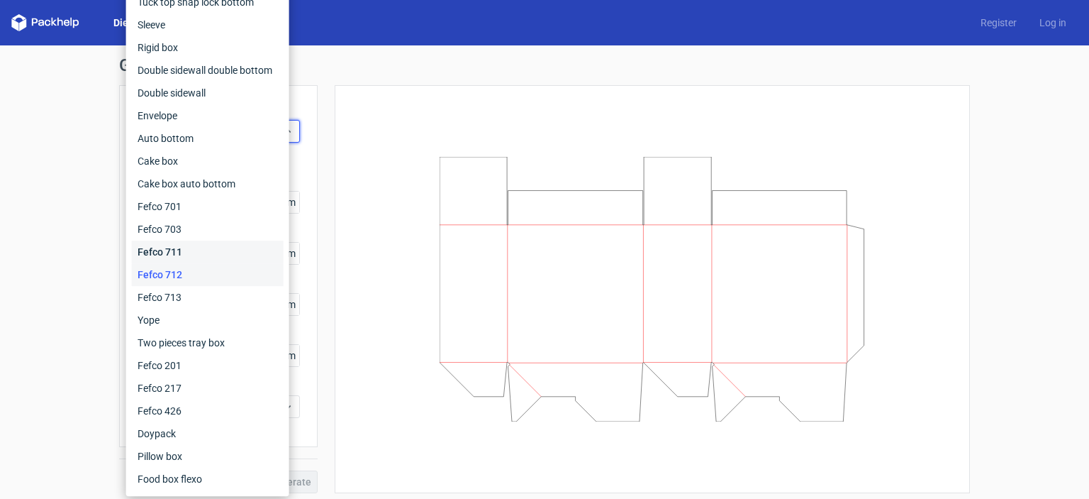
click at [182, 255] on div "Fefco 711" at bounding box center [208, 251] width 152 height 23
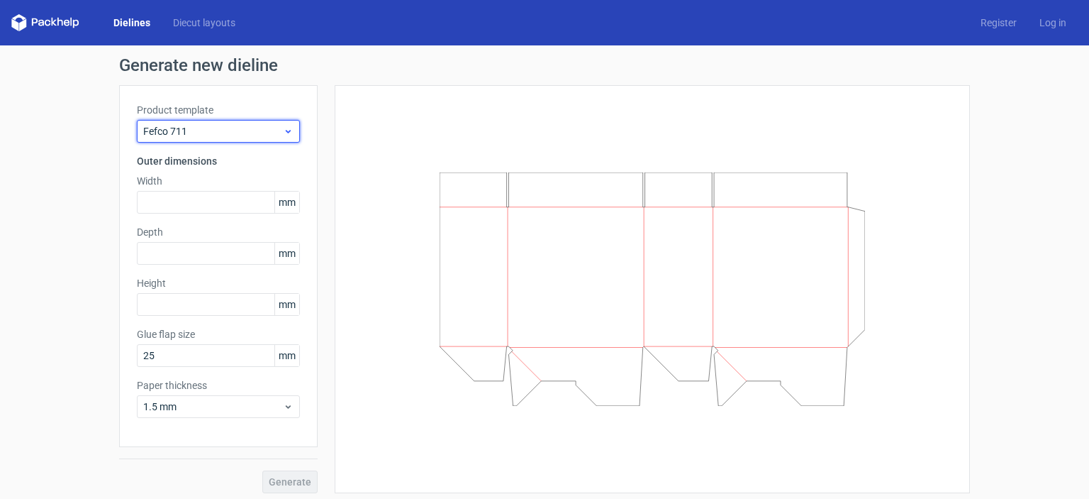
click at [220, 128] on span "Fefco 711" at bounding box center [213, 131] width 140 height 14
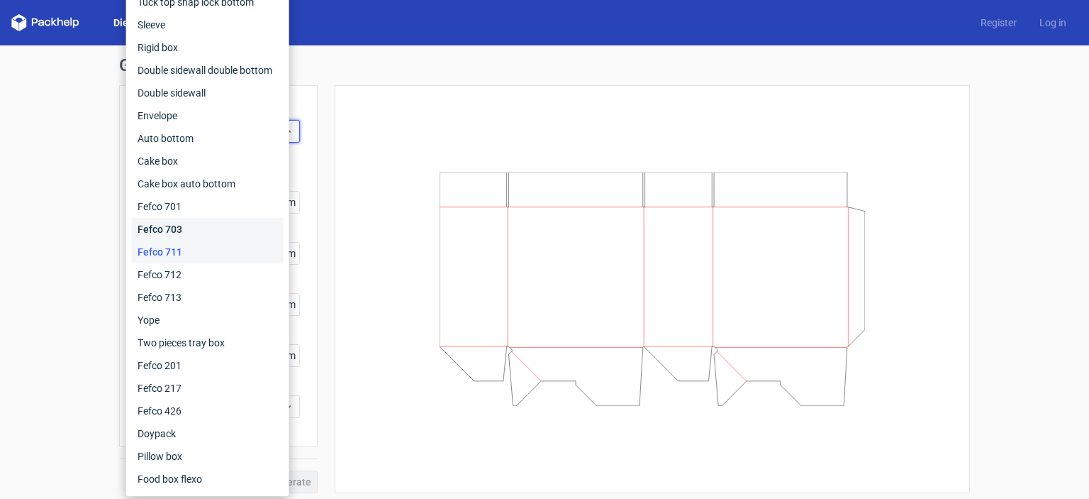
click at [168, 229] on div "Fefco 703" at bounding box center [208, 229] width 152 height 23
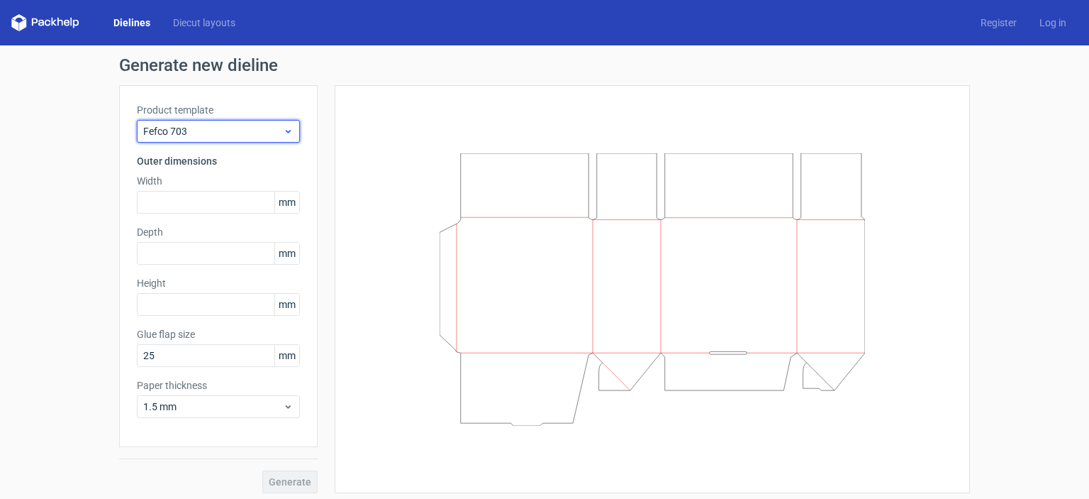
click at [219, 135] on span "Fefco 703" at bounding box center [213, 131] width 140 height 14
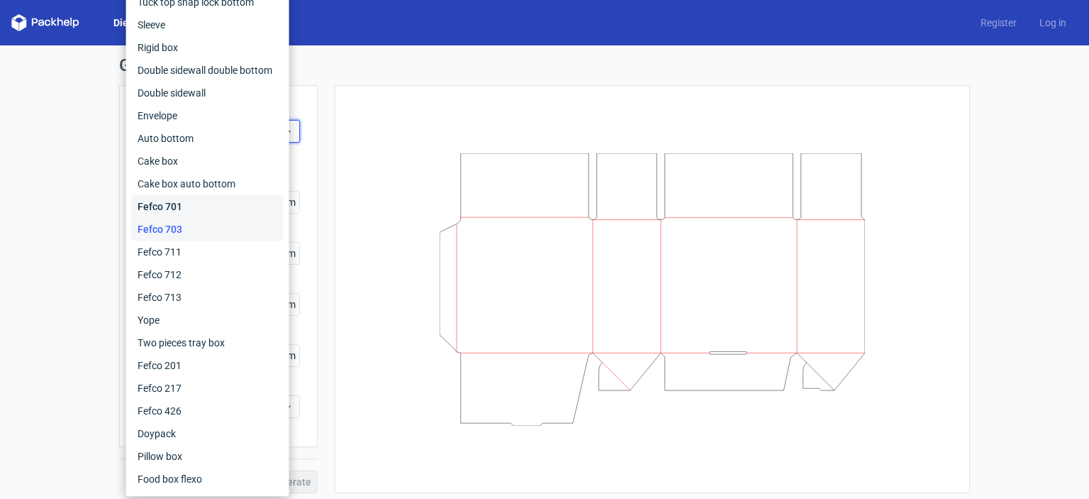
click at [165, 206] on div "Fefco 701" at bounding box center [208, 206] width 152 height 23
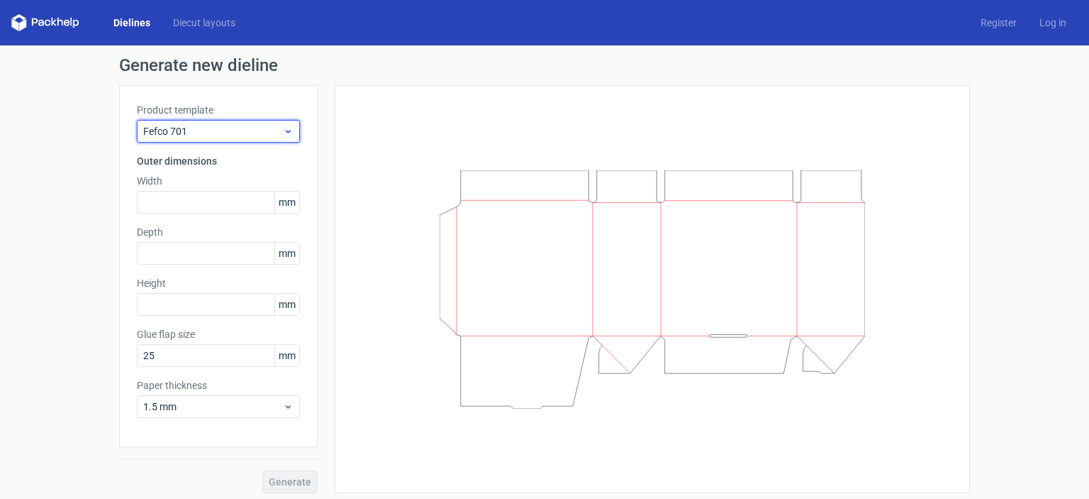
click at [205, 142] on div "Fefco 701" at bounding box center [218, 131] width 163 height 23
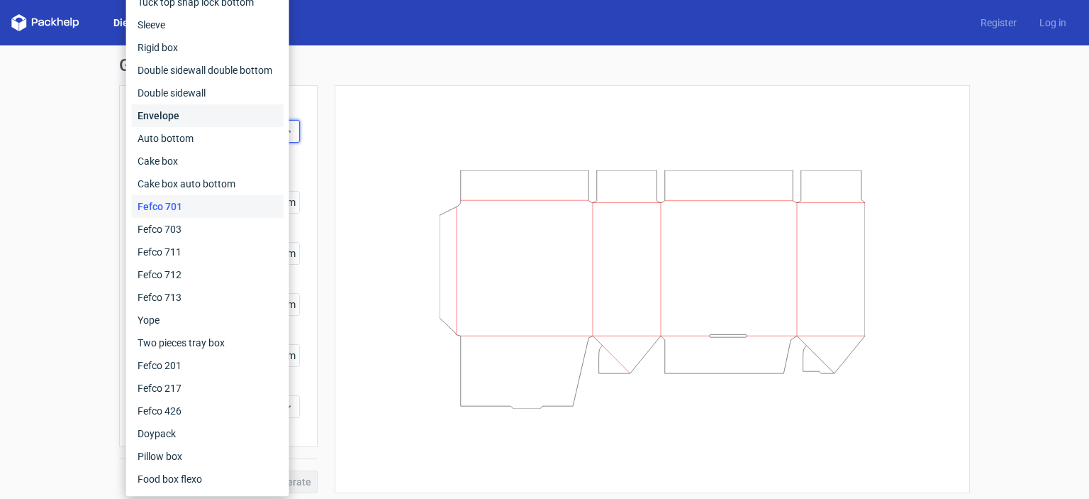
click at [155, 111] on div "Envelope" at bounding box center [208, 115] width 152 height 23
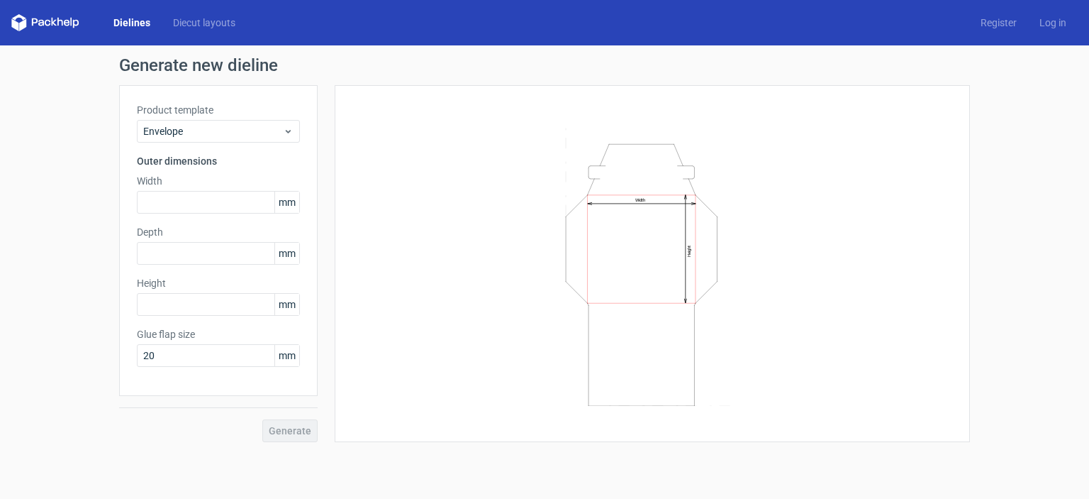
click at [45, 23] on icon at bounding box center [48, 23] width 6 height 6
click at [1016, 19] on link "Register" at bounding box center [998, 23] width 59 height 14
